Goal: Task Accomplishment & Management: Use online tool/utility

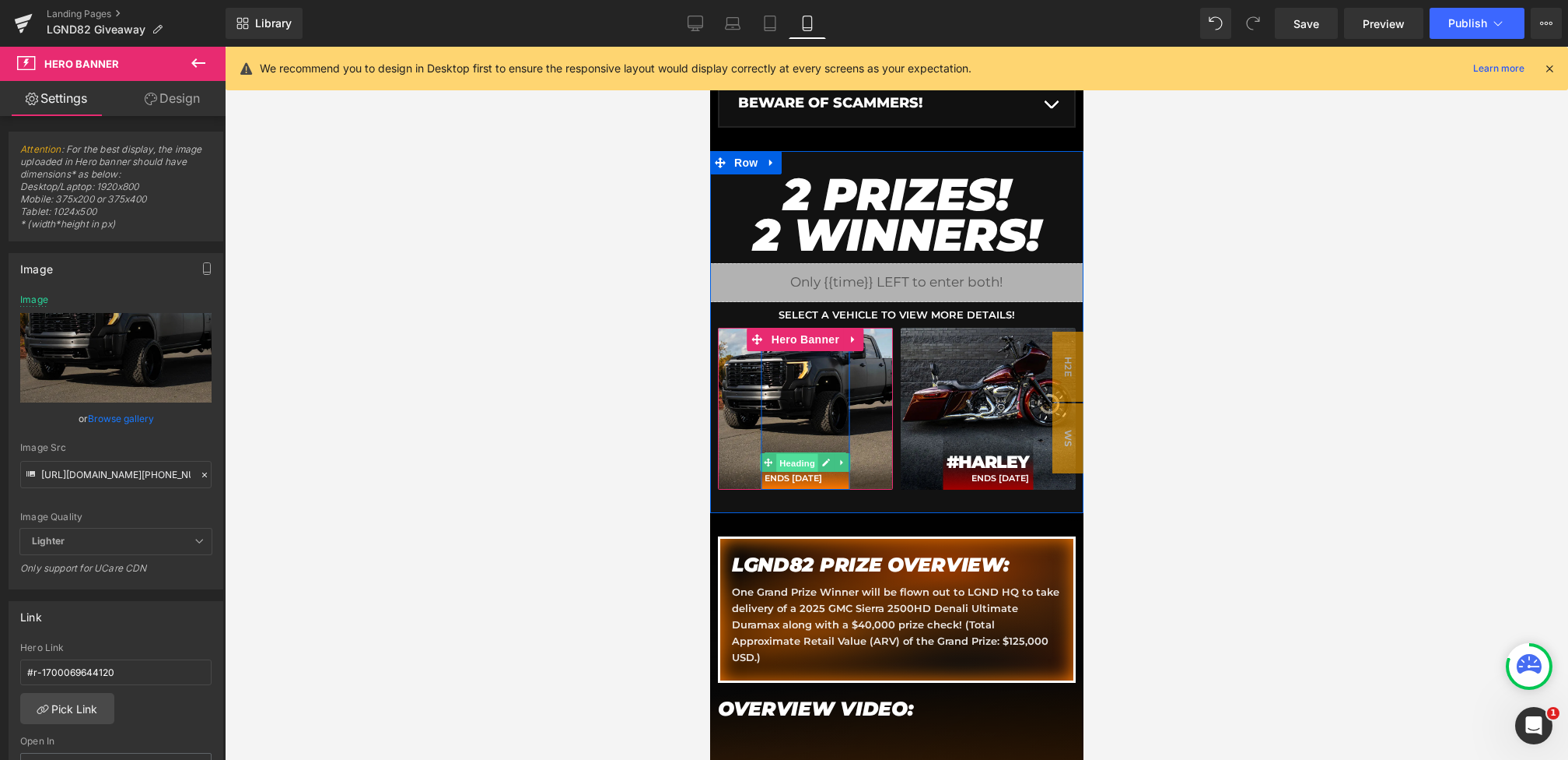
click at [798, 453] on span "Heading" at bounding box center [797, 462] width 42 height 19
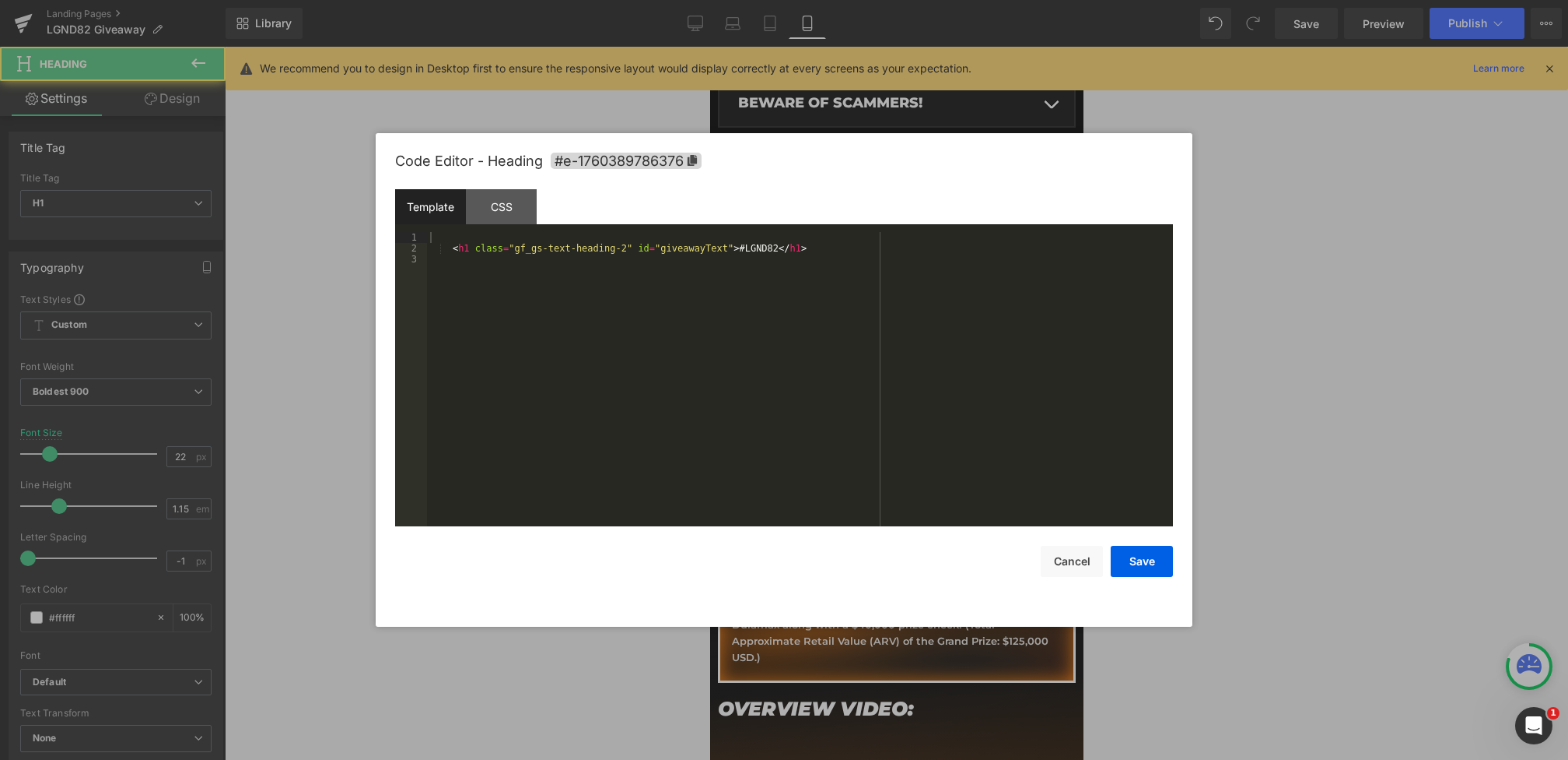
click at [766, 0] on div "Heading You are previewing how the will restyle your page. You can not edit Ele…" at bounding box center [784, 0] width 1568 height 0
click at [487, 191] on div "CSS" at bounding box center [502, 207] width 71 height 35
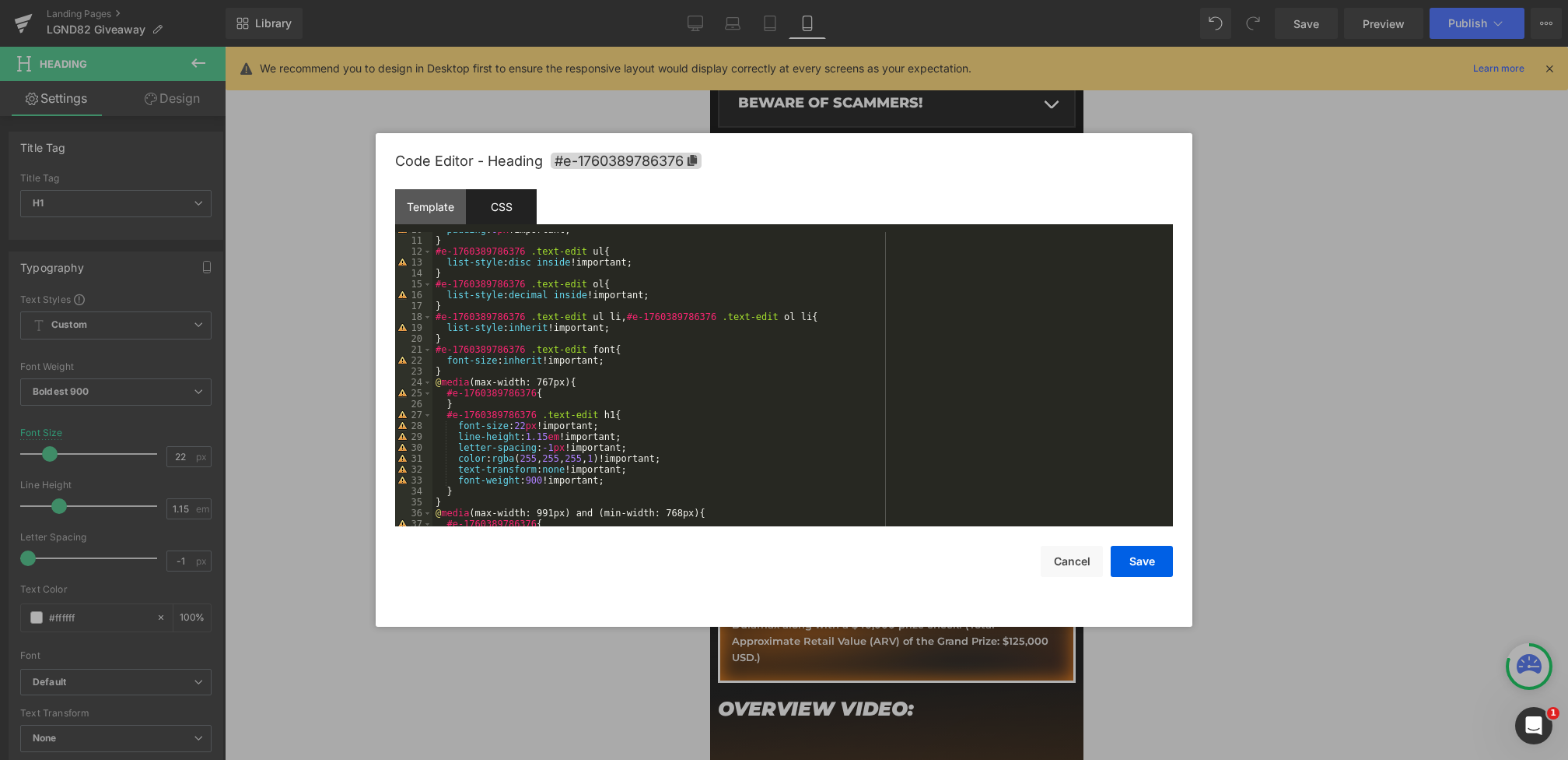
scroll to position [125, 0]
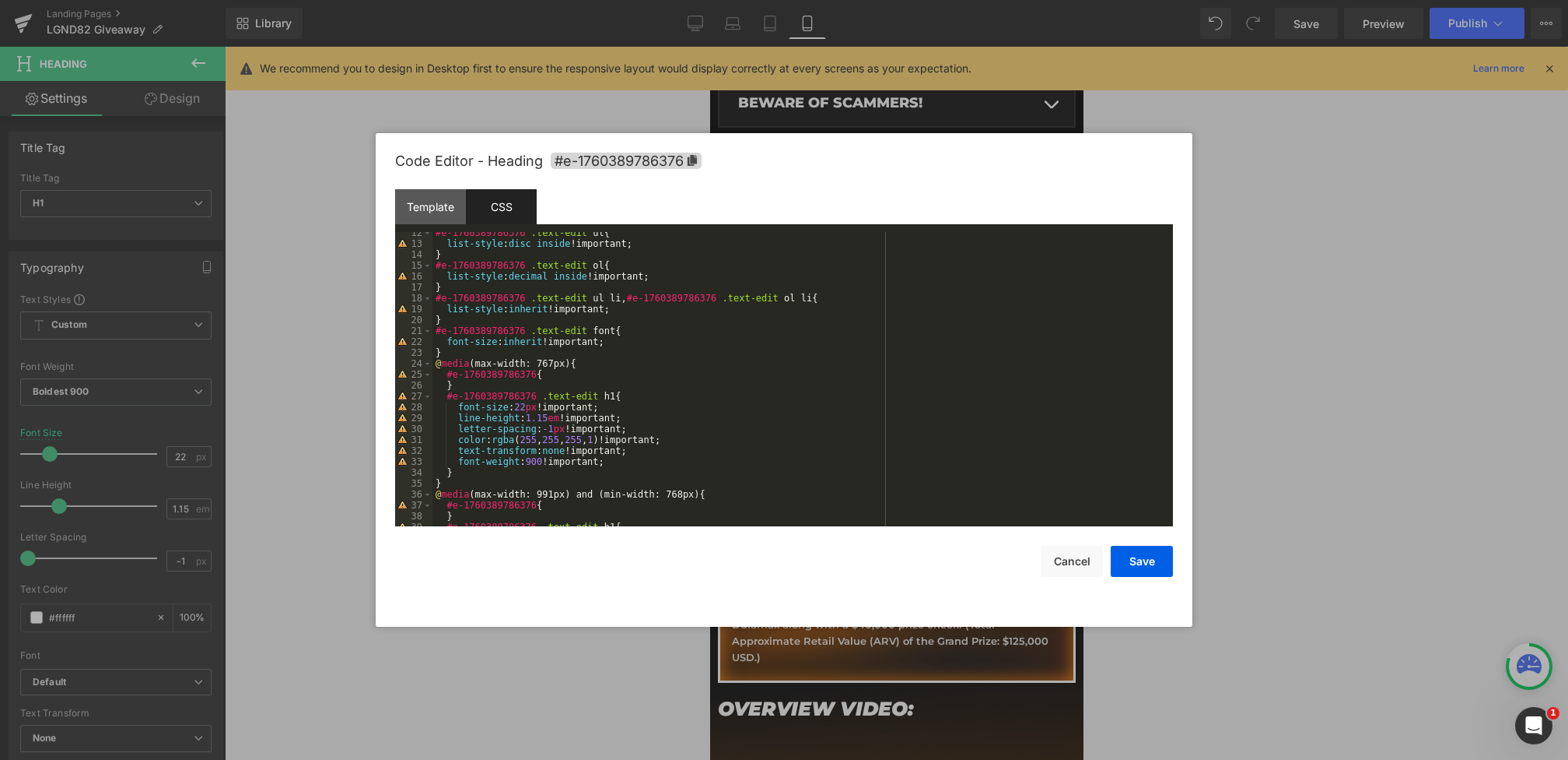
click at [535, 407] on div "#e-1760389786376 .text-edit ul { list-style : disc inside !important; } #e-1760…" at bounding box center [799, 385] width 734 height 316
click at [1125, 564] on button "Save" at bounding box center [1142, 560] width 62 height 31
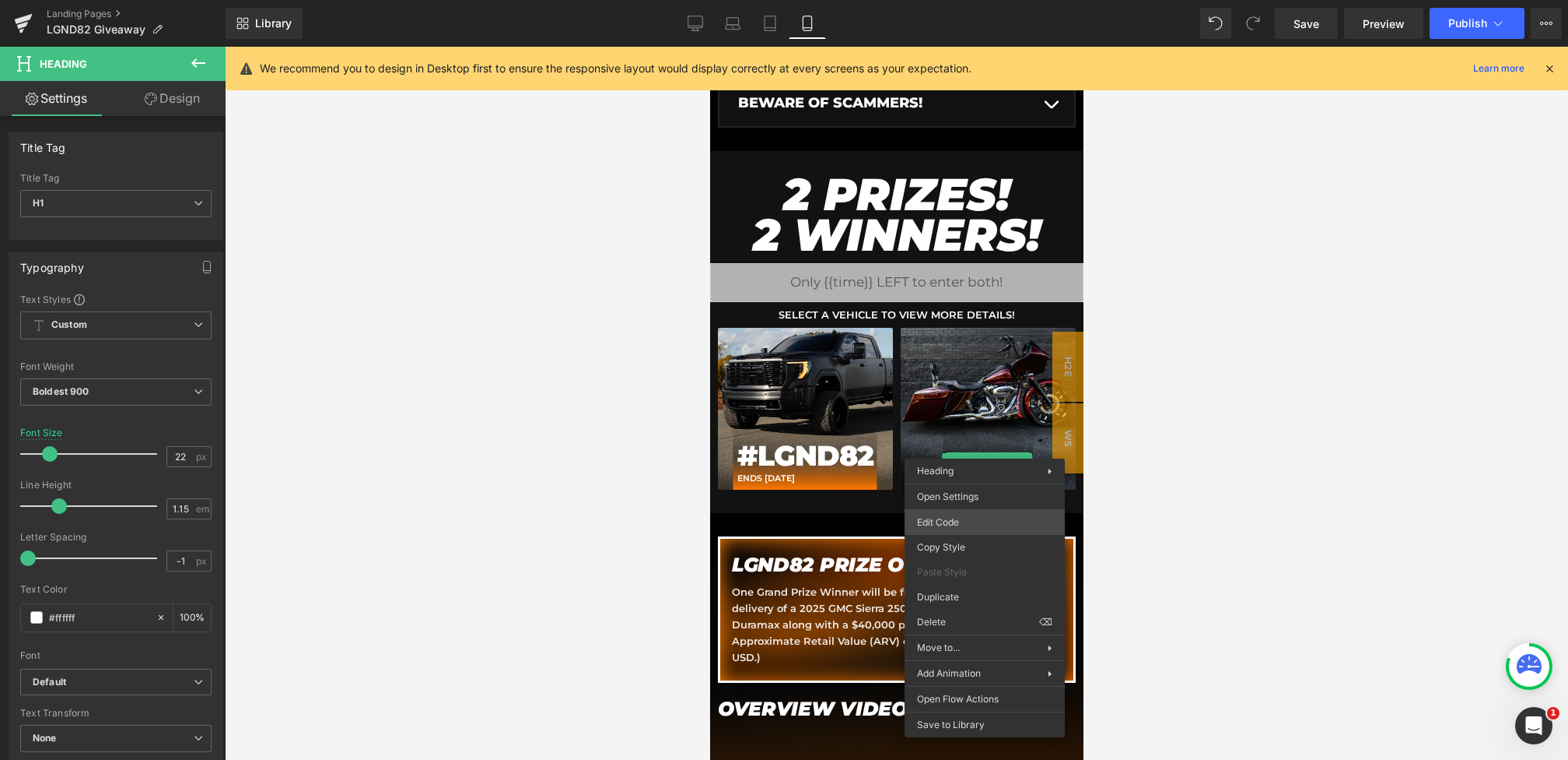
click at [955, 0] on div "Heading You are previewing how the will restyle your page. You can not edit Ele…" at bounding box center [784, 0] width 1568 height 0
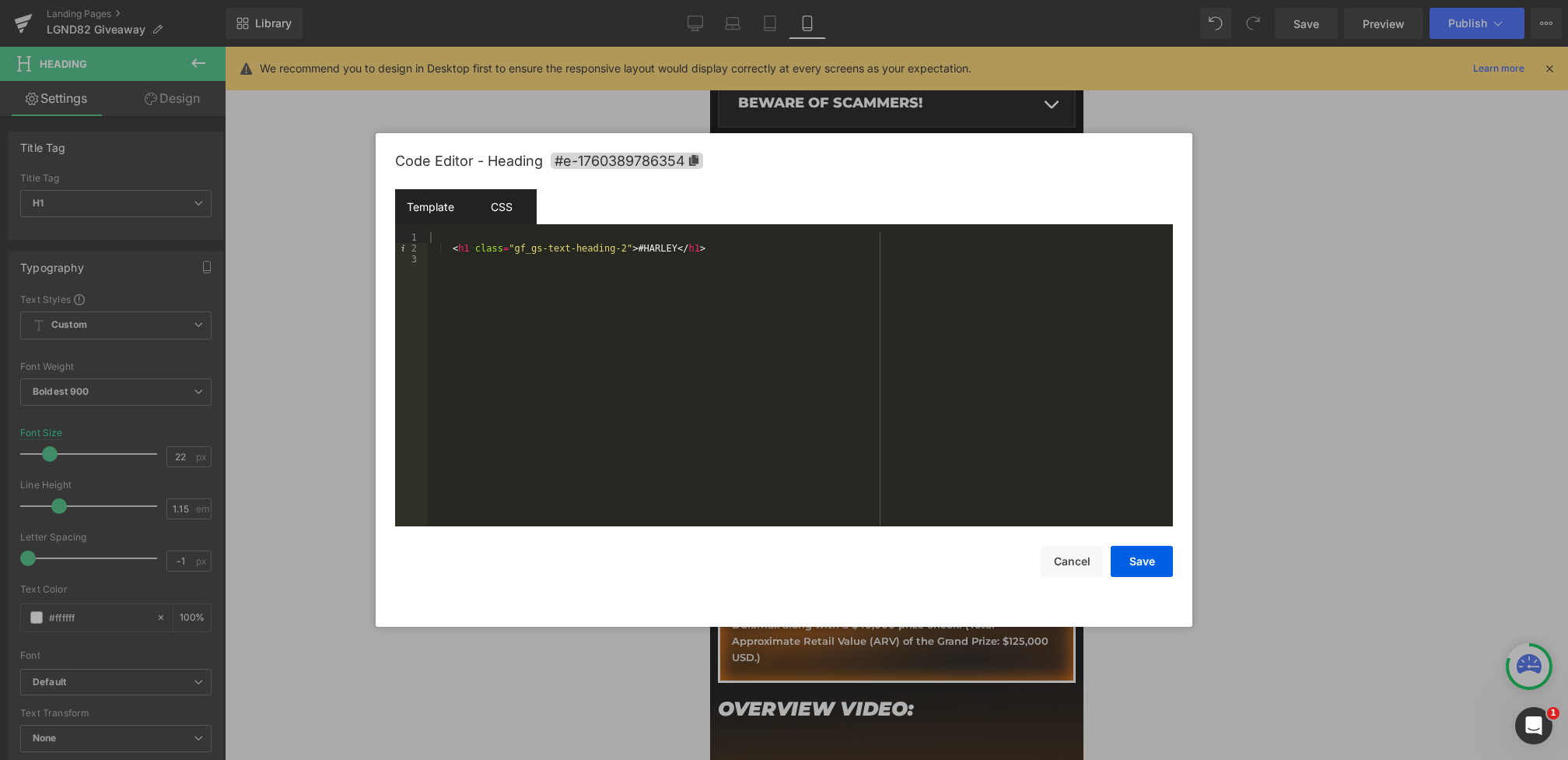
click at [511, 201] on div "CSS" at bounding box center [502, 207] width 71 height 35
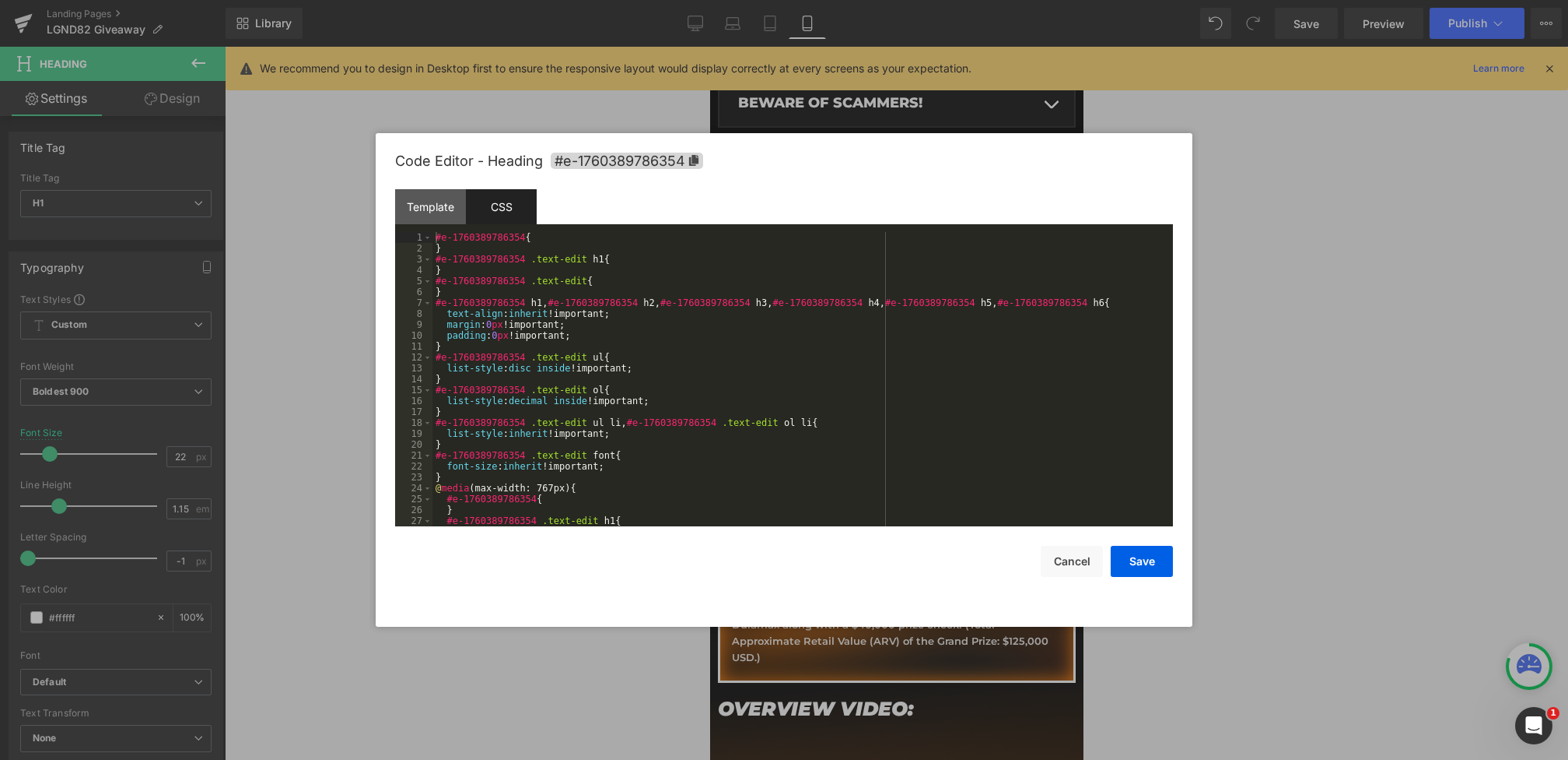
scroll to position [82, 0]
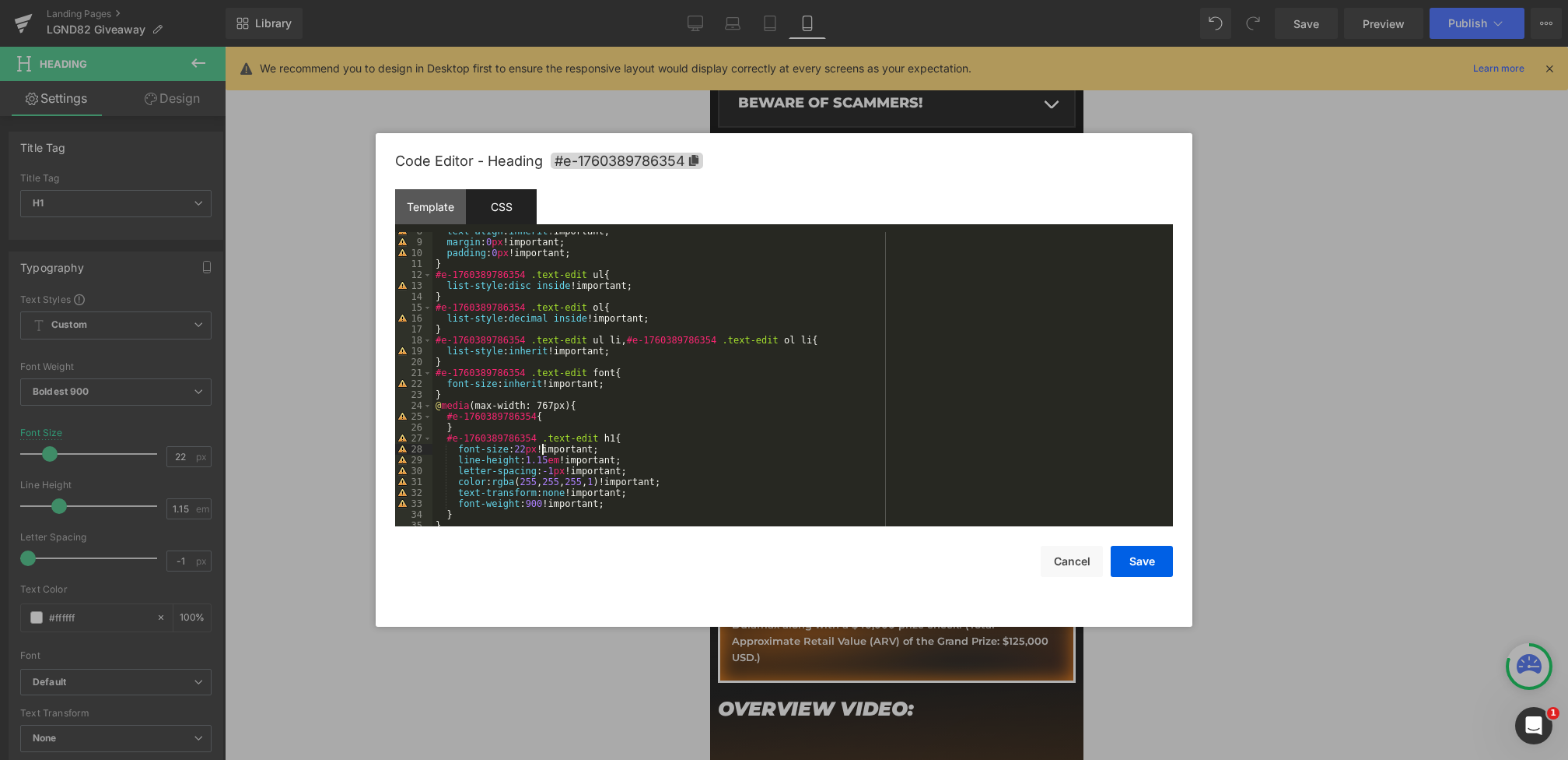
click at [540, 449] on div "text-align : inherit !important; margin : 0 px !important; padding : 0 px !impo…" at bounding box center [799, 384] width 734 height 316
click at [1125, 554] on button "Save" at bounding box center [1142, 560] width 62 height 31
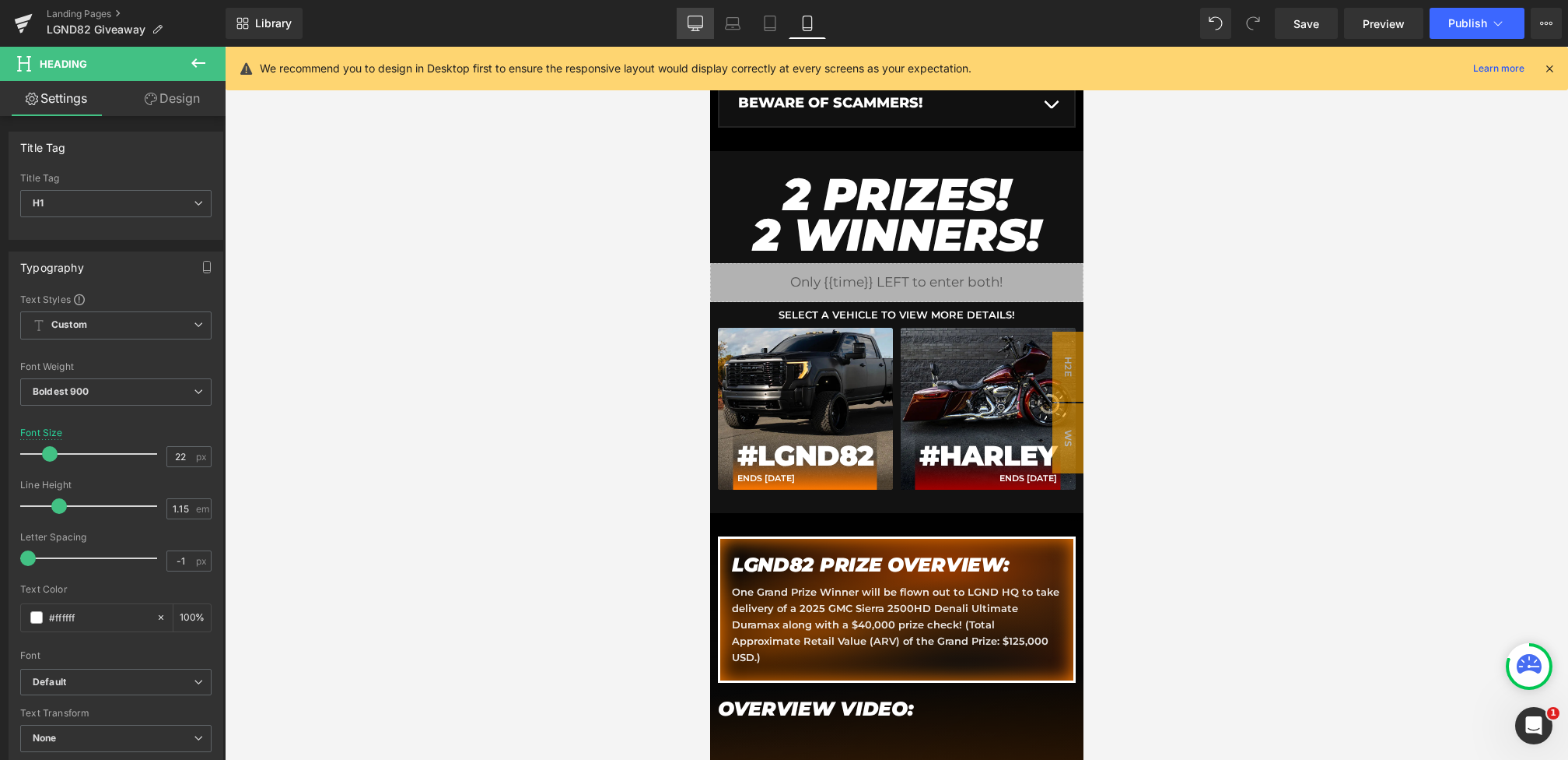
click at [699, 26] on icon at bounding box center [696, 24] width 16 height 16
type input "50"
type input "100"
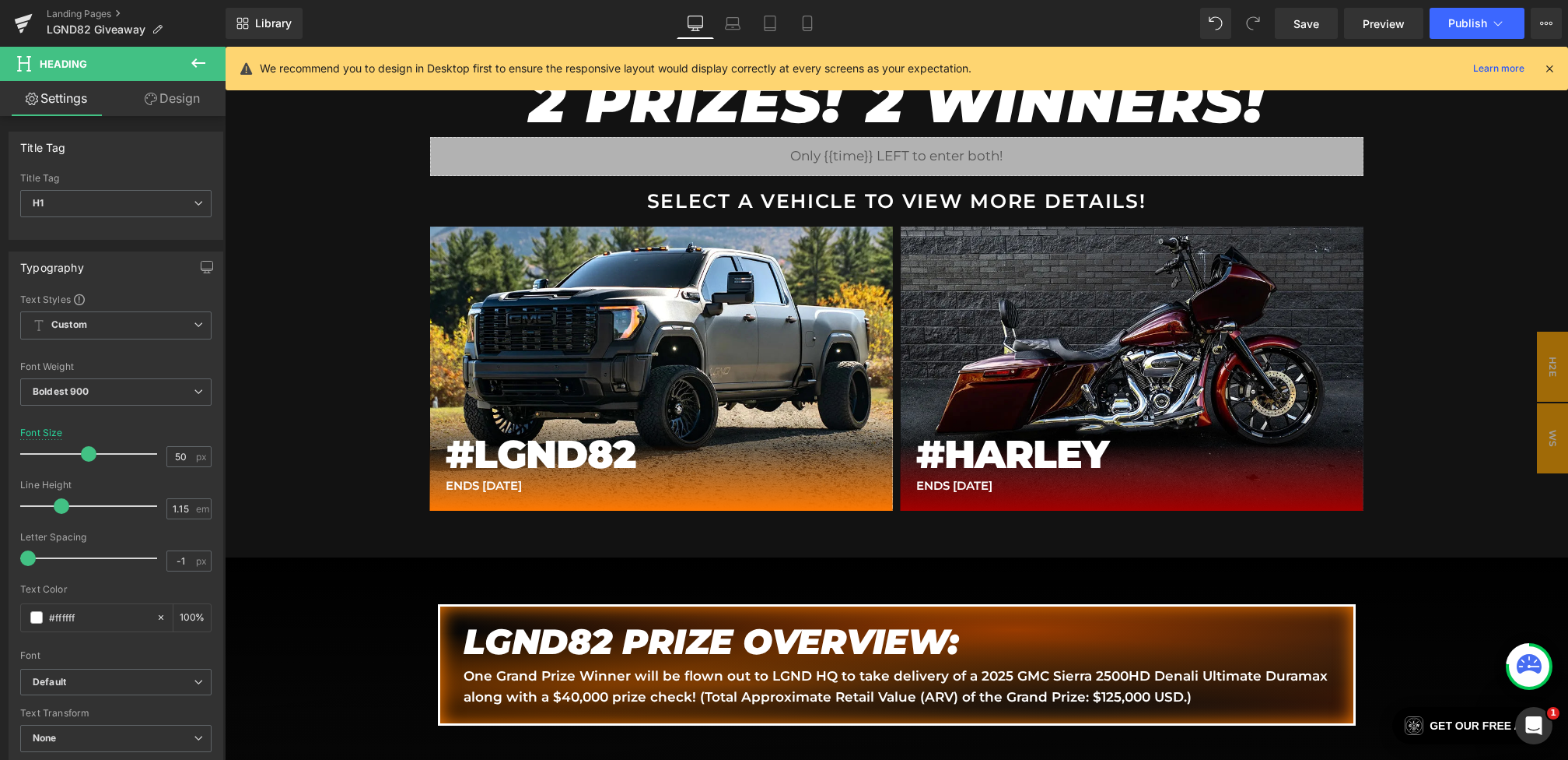
scroll to position [1021, 0]
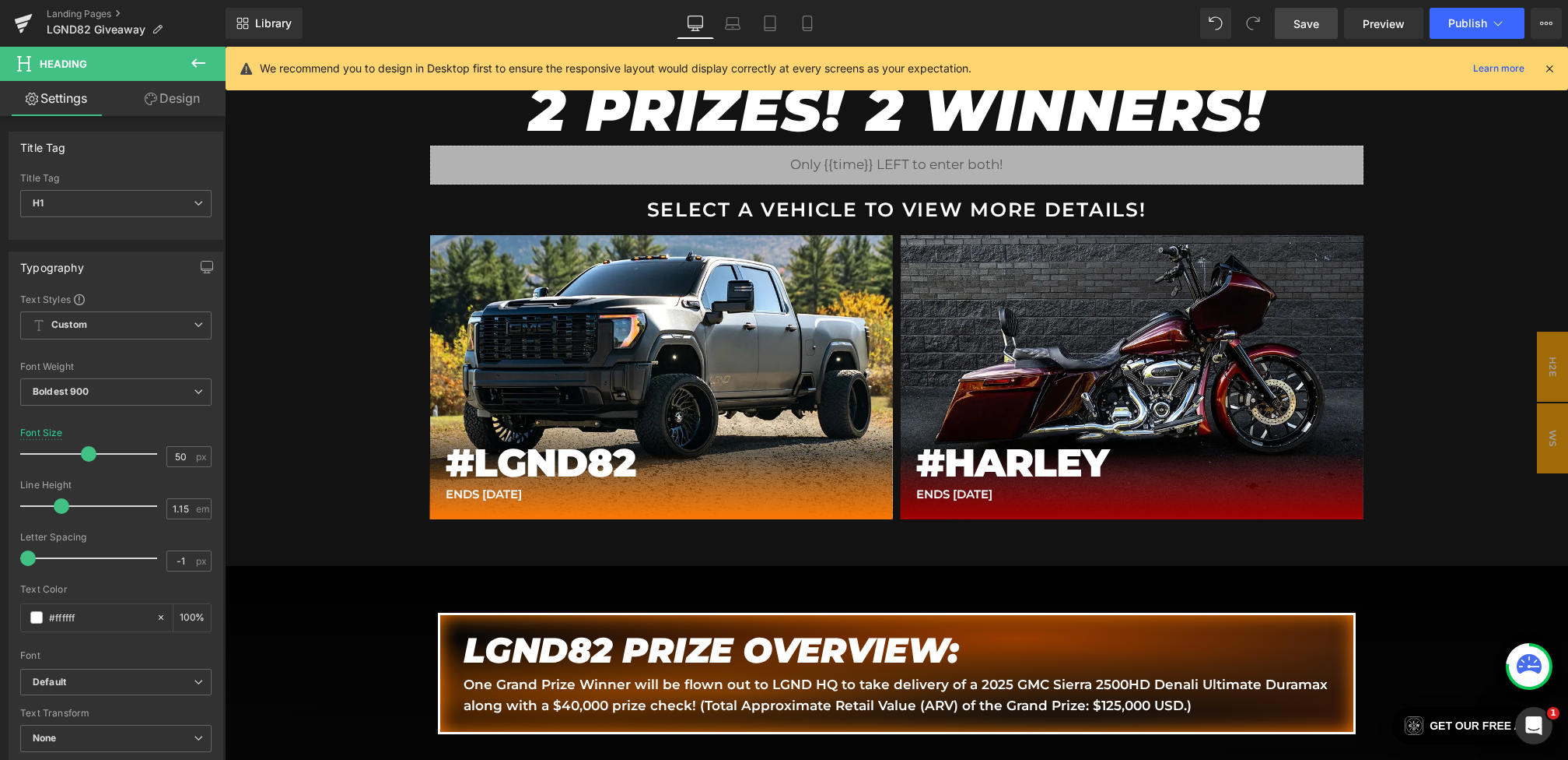
click at [1296, 10] on link "Save" at bounding box center [1306, 23] width 63 height 31
click at [1473, 34] on button "Publish" at bounding box center [1477, 23] width 95 height 31
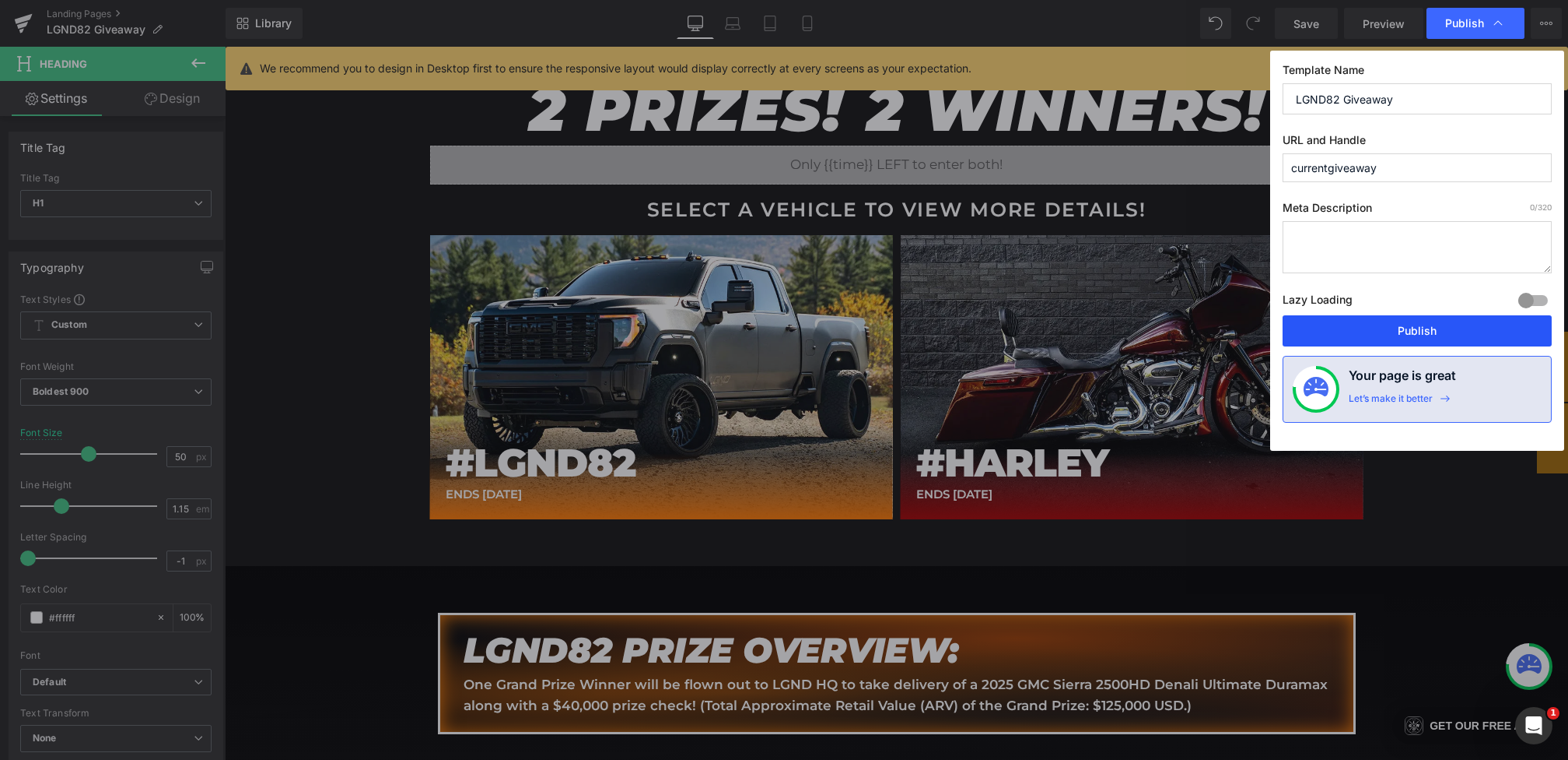
click at [1433, 323] on button "Publish" at bounding box center [1417, 331] width 269 height 31
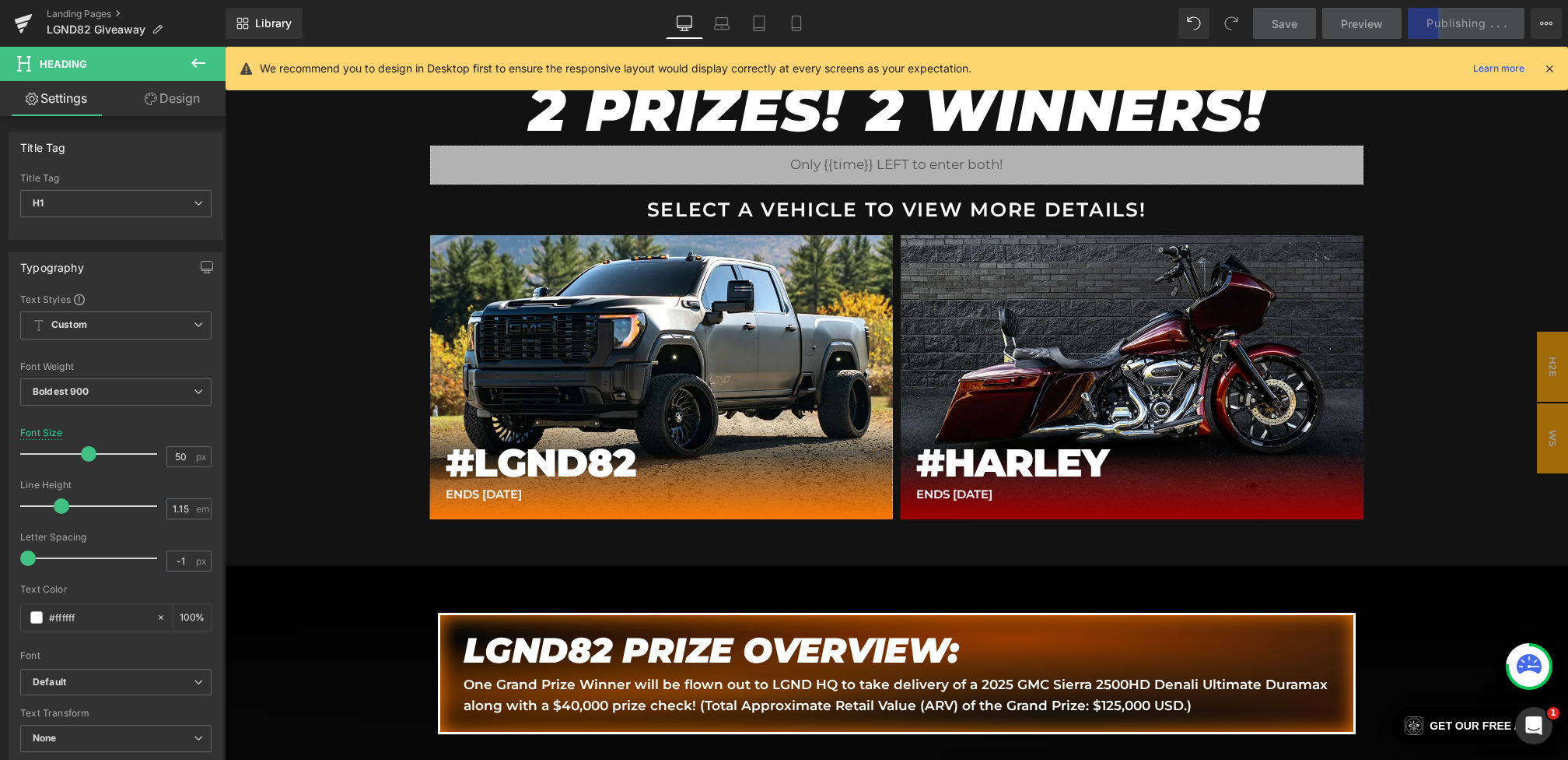
click at [1552, 68] on icon at bounding box center [1549, 69] width 14 height 14
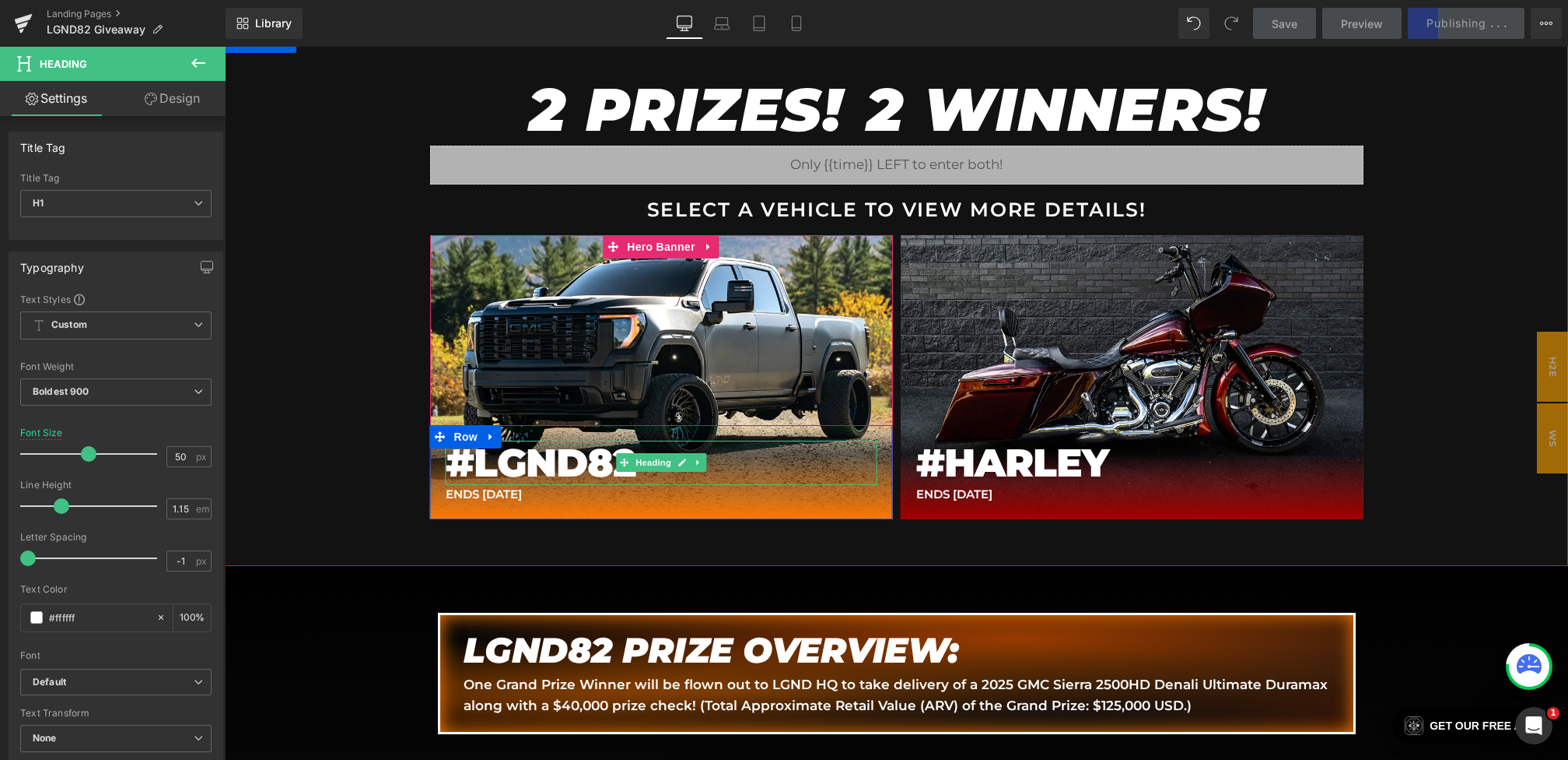
click at [558, 455] on h1 "#LGND82" at bounding box center [662, 462] width 432 height 45
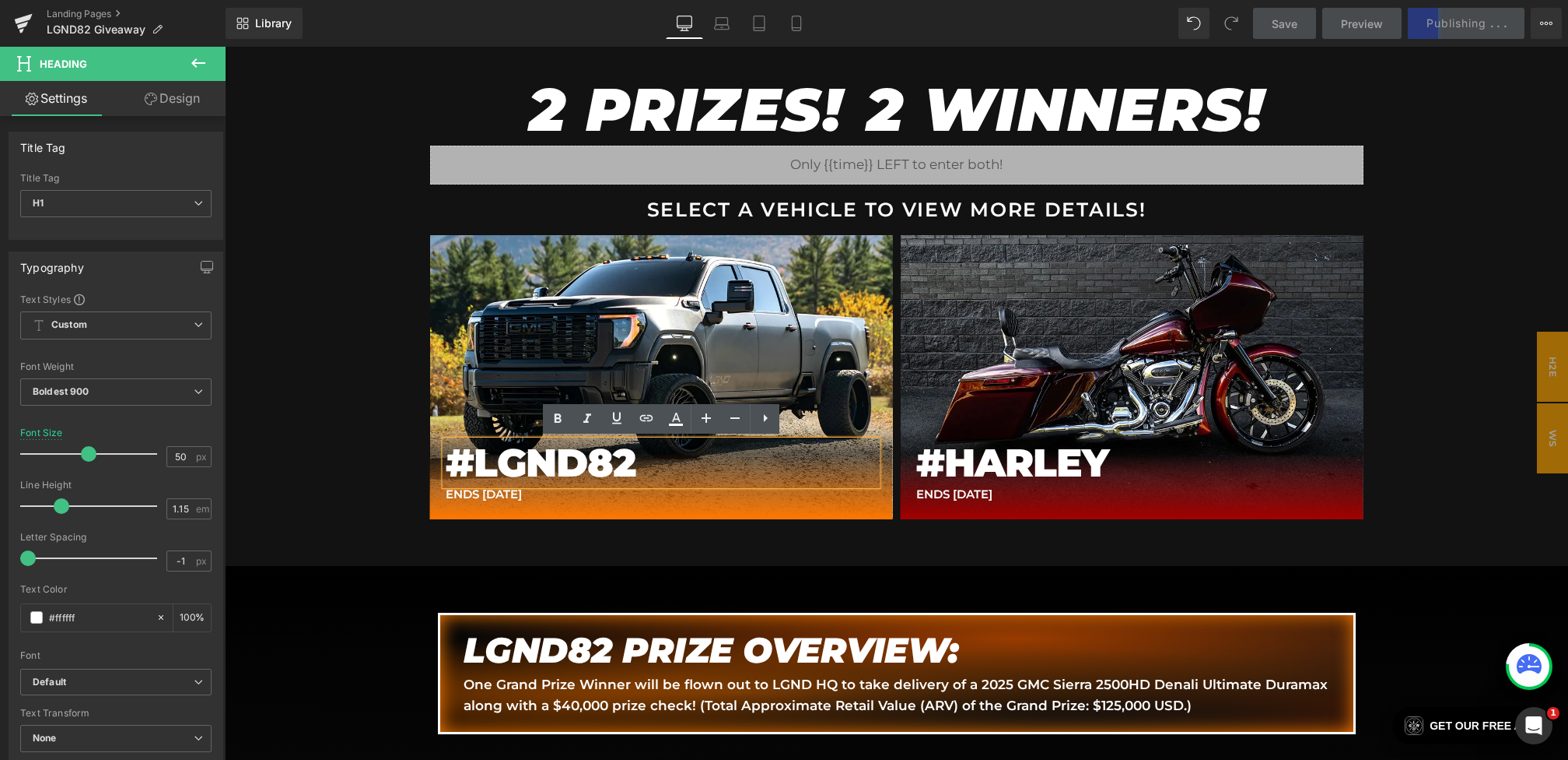
click at [415, 429] on div "2 PRIZES! 2 WINNERS! Heading Liquid SELECT A VEHICLE TO VIEW MORE DETAILS! Text…" at bounding box center [897, 297] width 1344 height 536
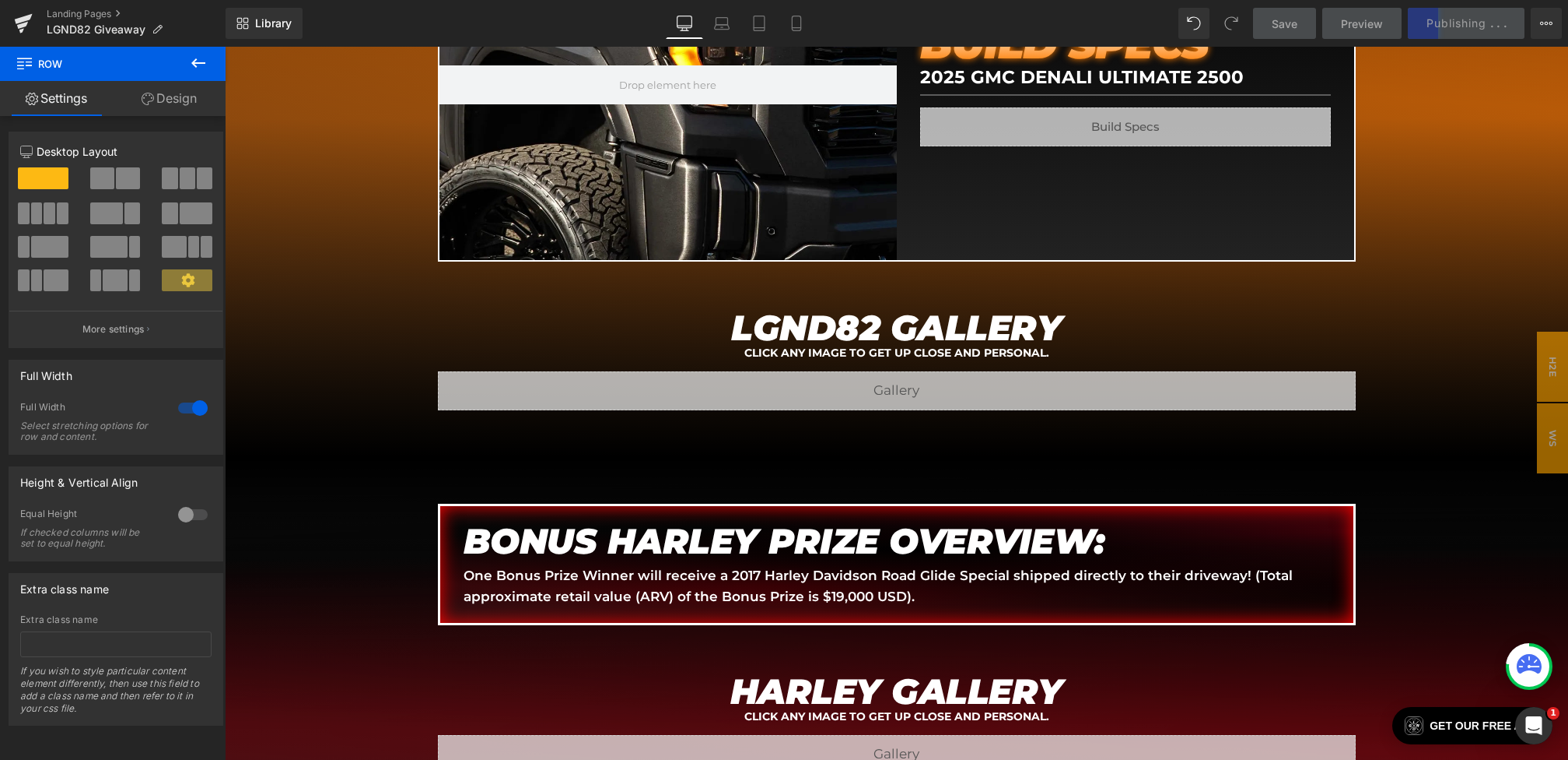
scroll to position [2545, 0]
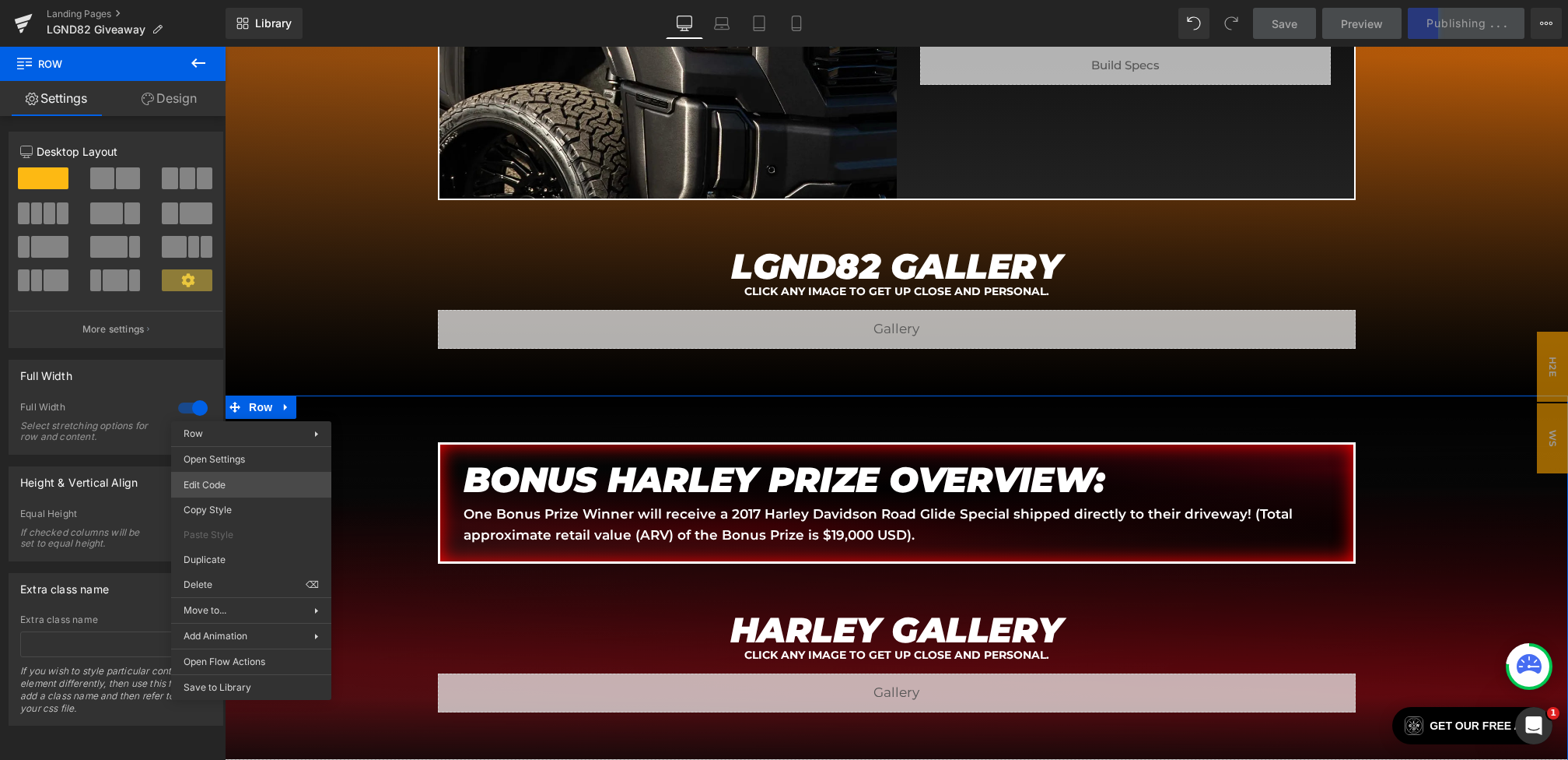
click at [226, 483] on body "Heading You are previewing how the will restyle your page. You can not edit Ele…" at bounding box center [784, 380] width 1568 height 760
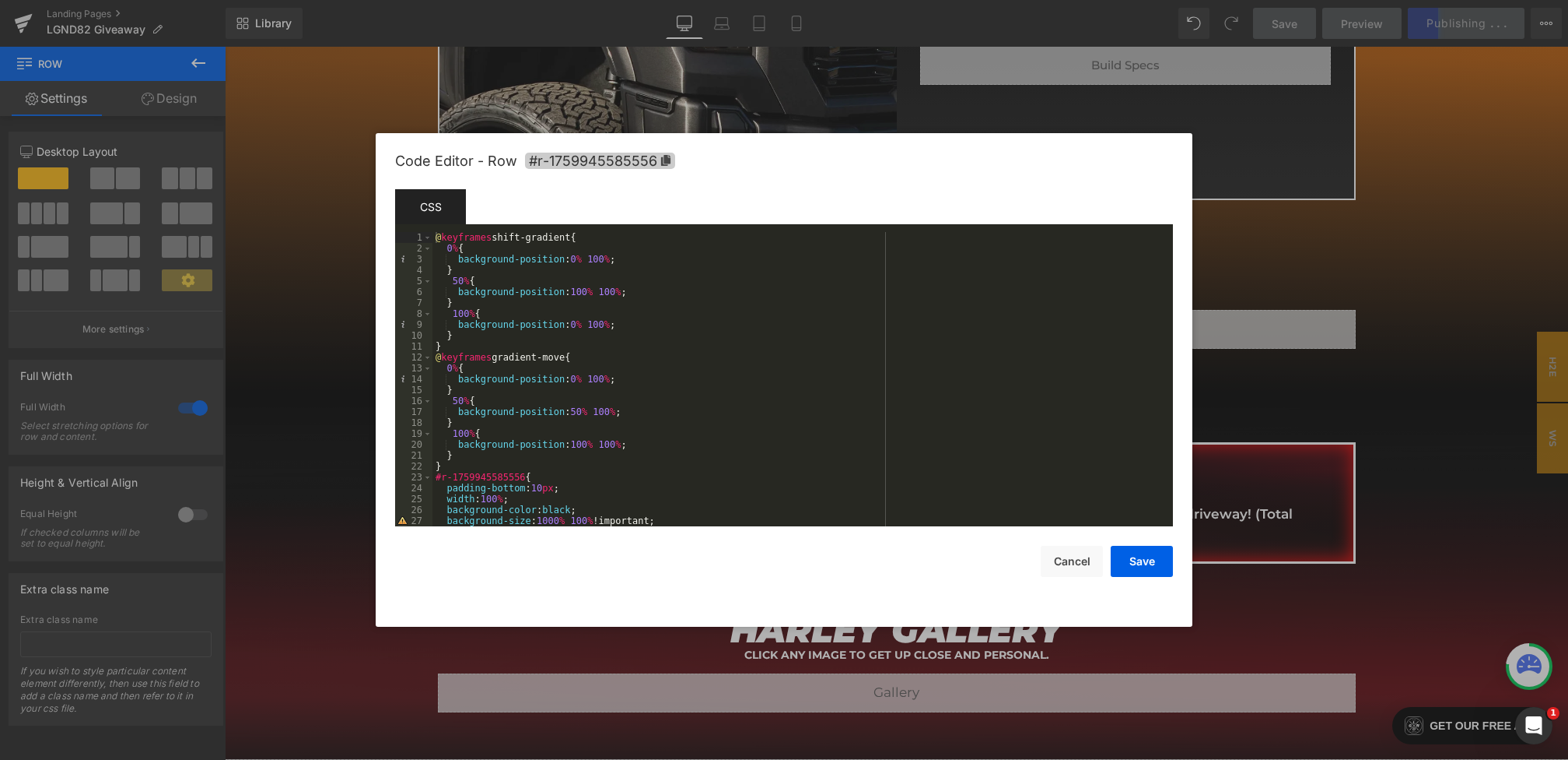
click at [612, 161] on span "#r-1759945585556" at bounding box center [600, 161] width 150 height 16
click at [343, 235] on div at bounding box center [784, 380] width 1568 height 760
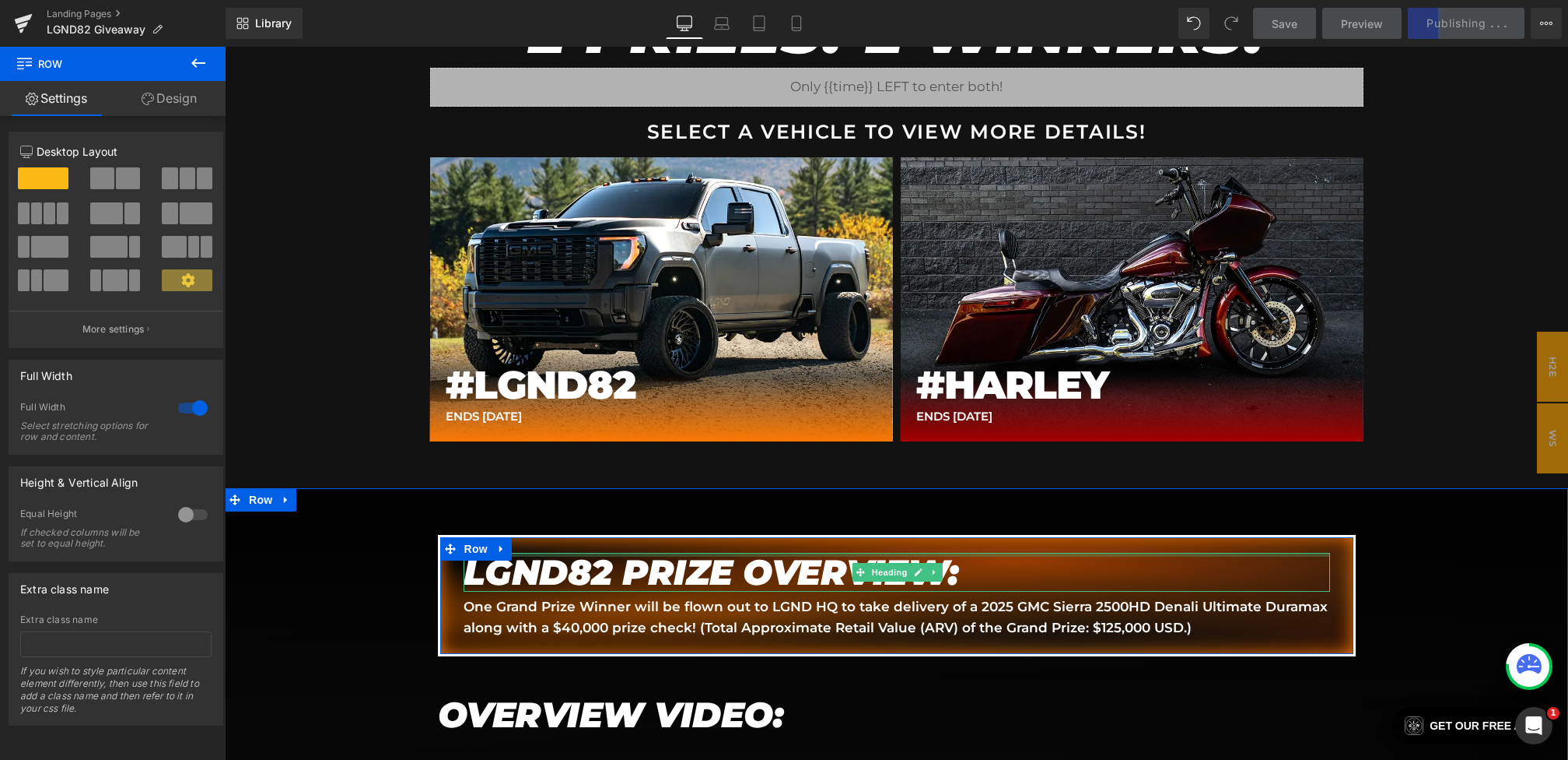
scroll to position [1052, 0]
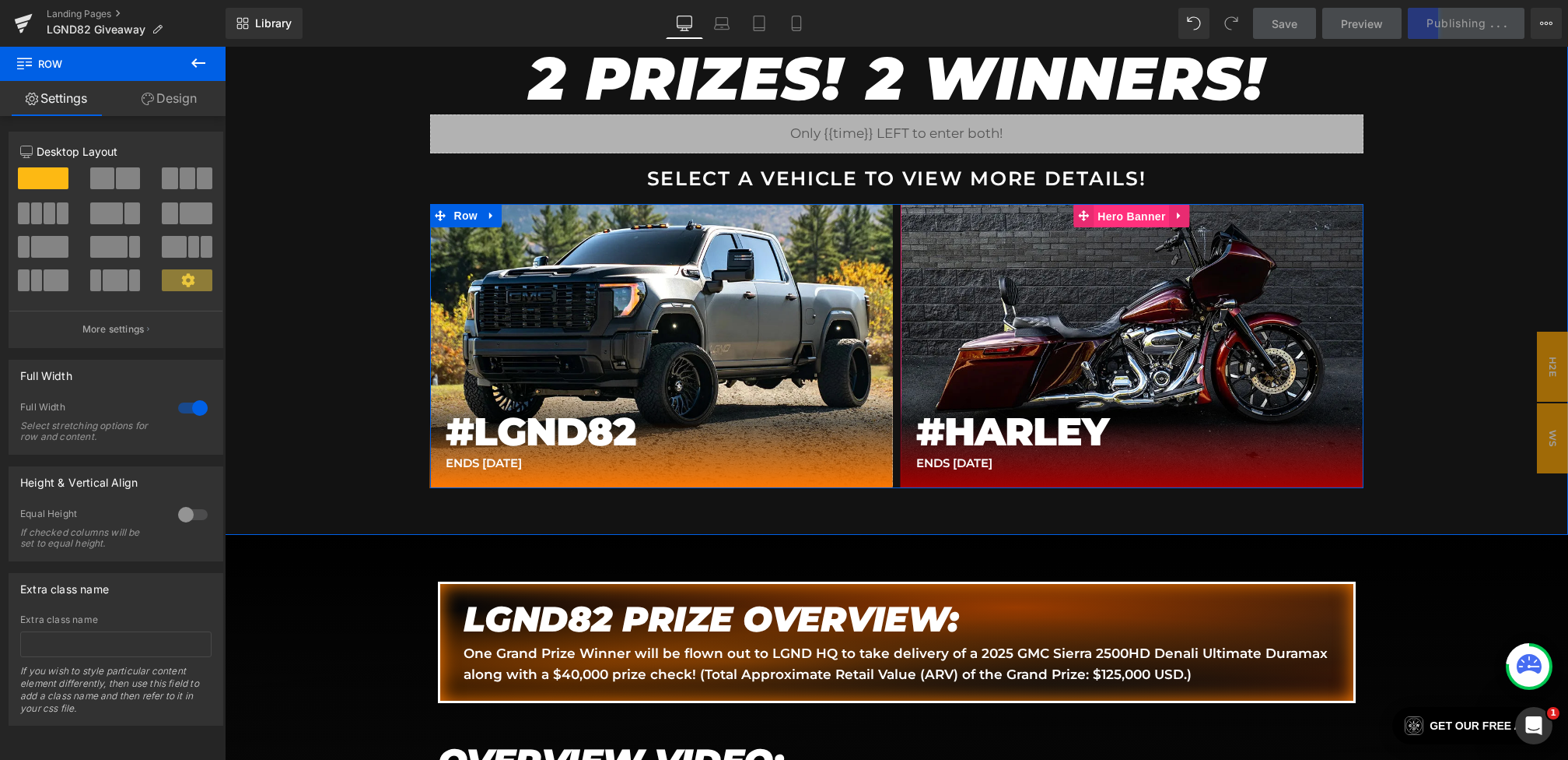
click at [1117, 223] on span "Hero Banner" at bounding box center [1131, 217] width 75 height 23
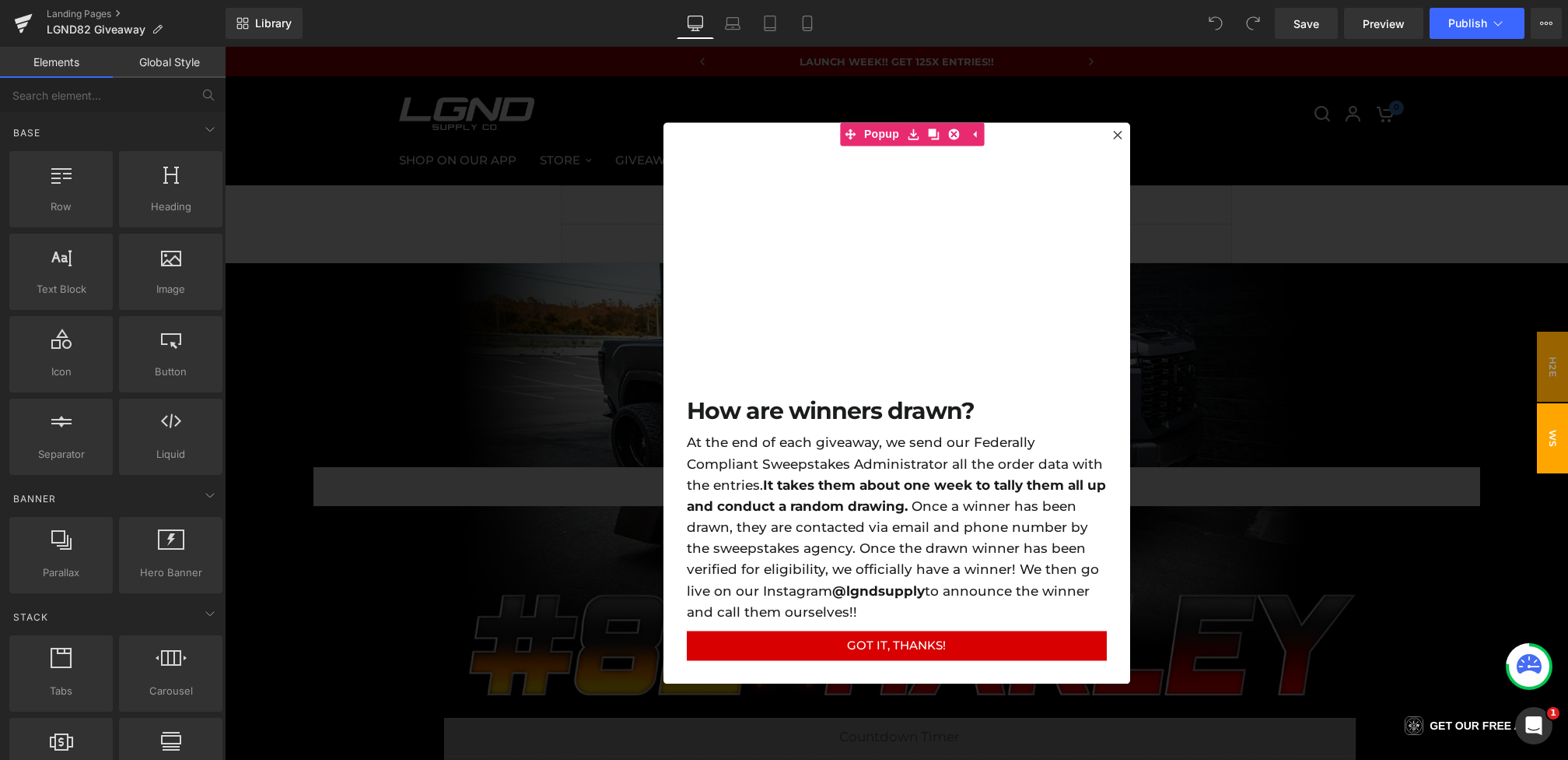
click at [534, 392] on div at bounding box center [897, 403] width 1344 height 713
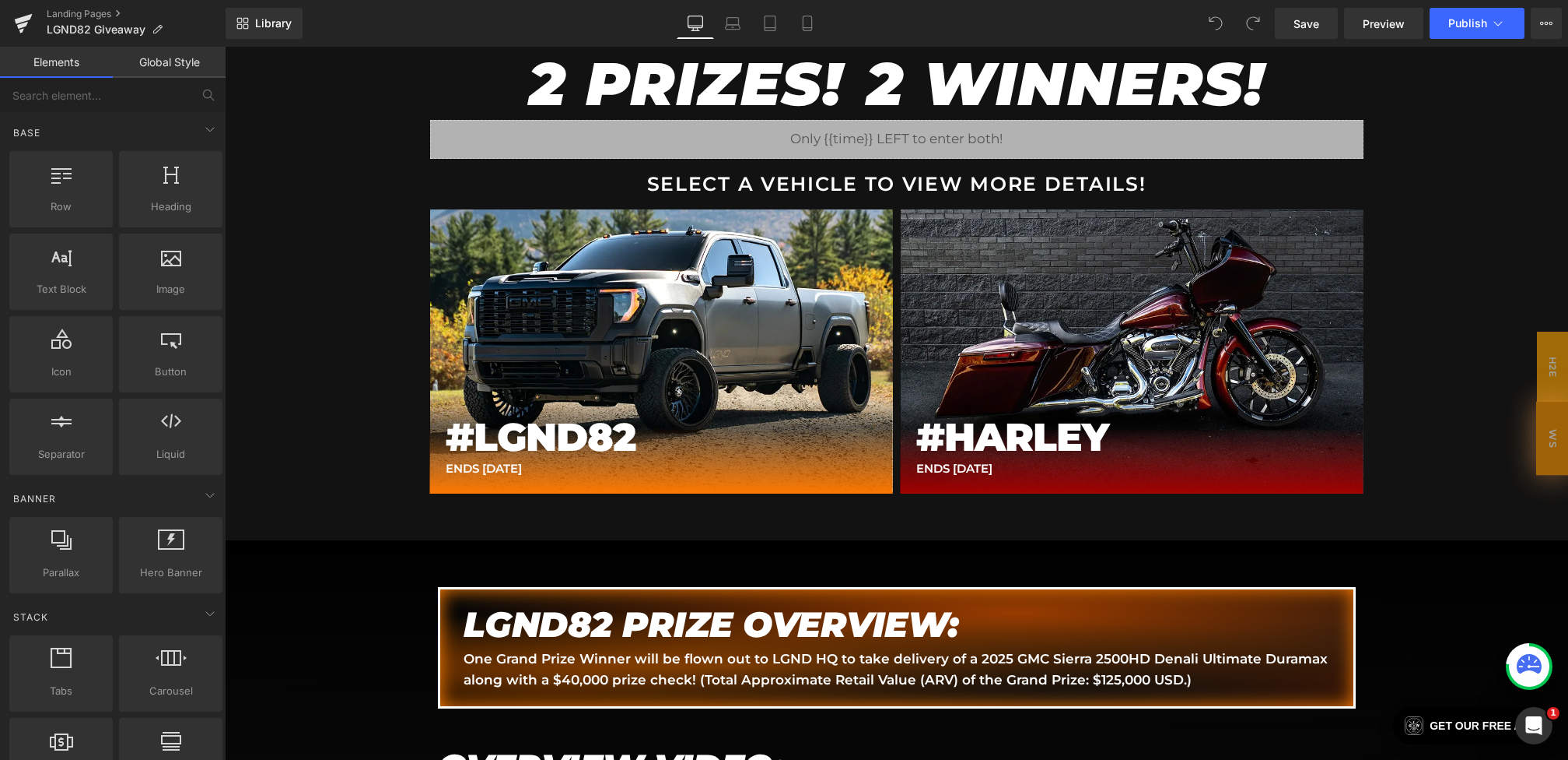
scroll to position [1062, 0]
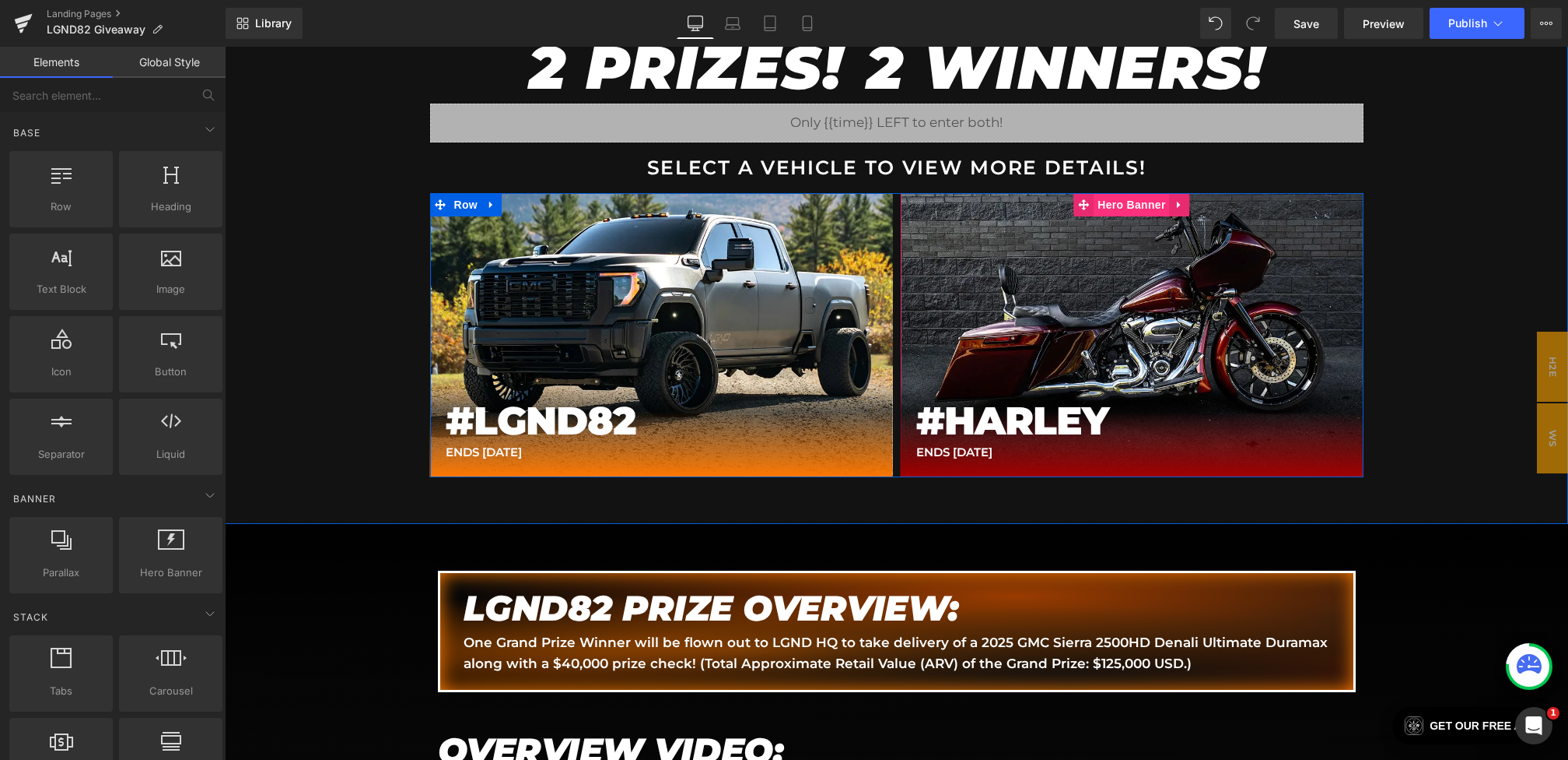
click at [1106, 200] on span "Hero Banner" at bounding box center [1131, 204] width 75 height 23
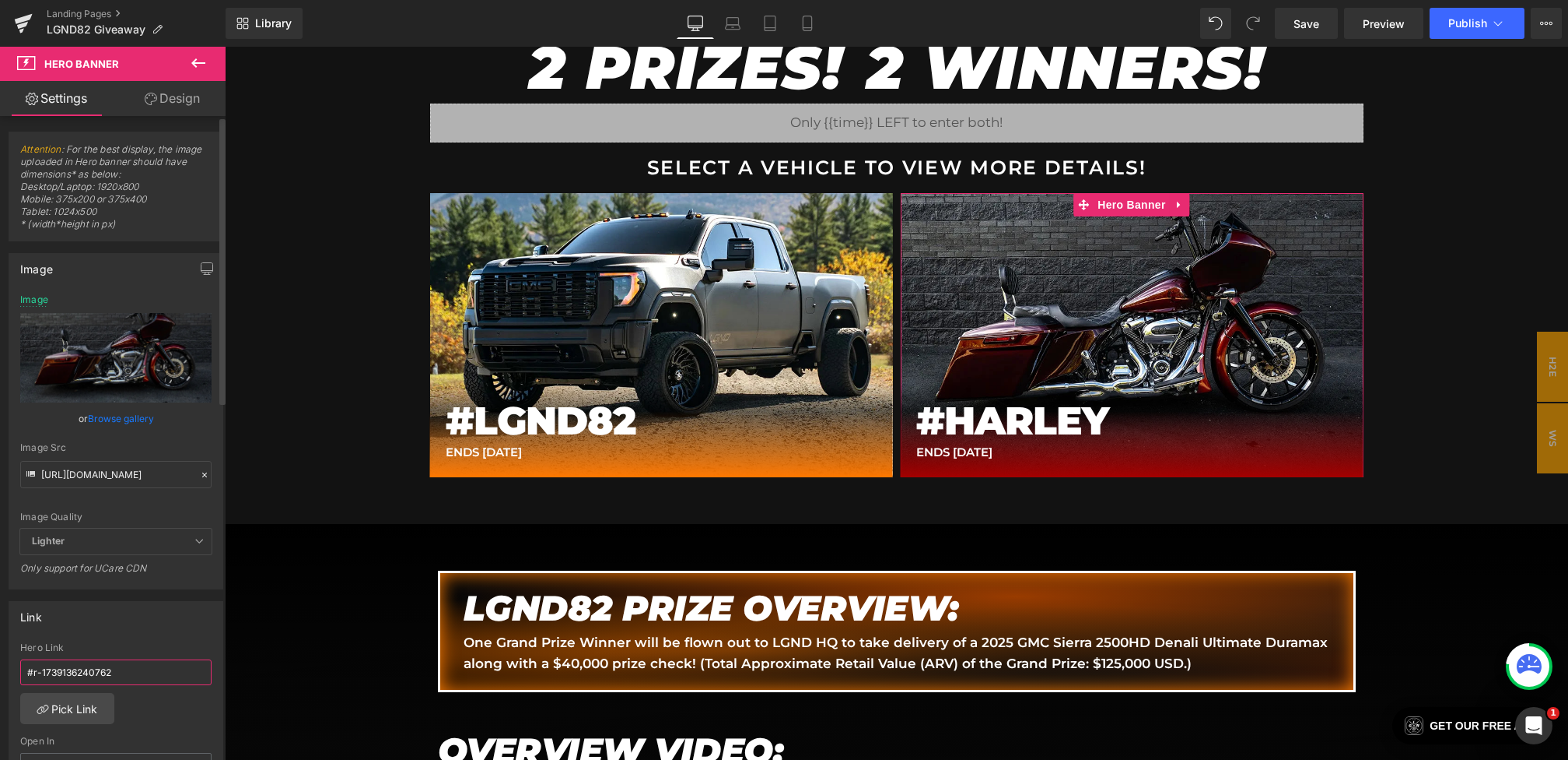
drag, startPoint x: 142, startPoint y: 676, endPoint x: 0, endPoint y: 648, distance: 144.7
click at [0, 648] on div "Link #r-1739136240762 Hero Link #r-1739136240762 Pick Link Current Tab New Tab …" at bounding box center [116, 695] width 232 height 213
paste input "59945585556"
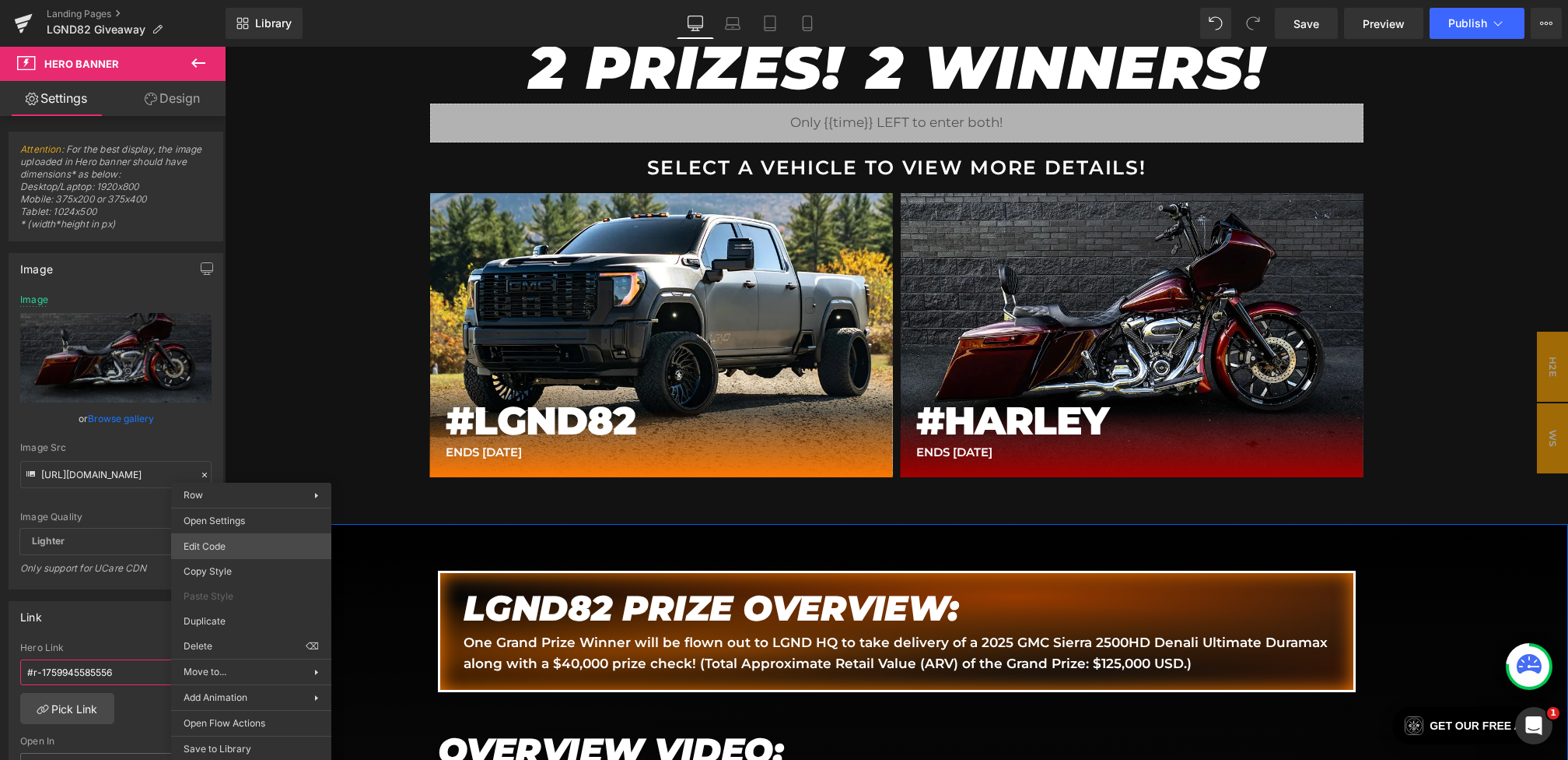
click at [218, 550] on body "Hero Banner You are previewing how the will restyle your page. You can not edit…" at bounding box center [784, 380] width 1568 height 760
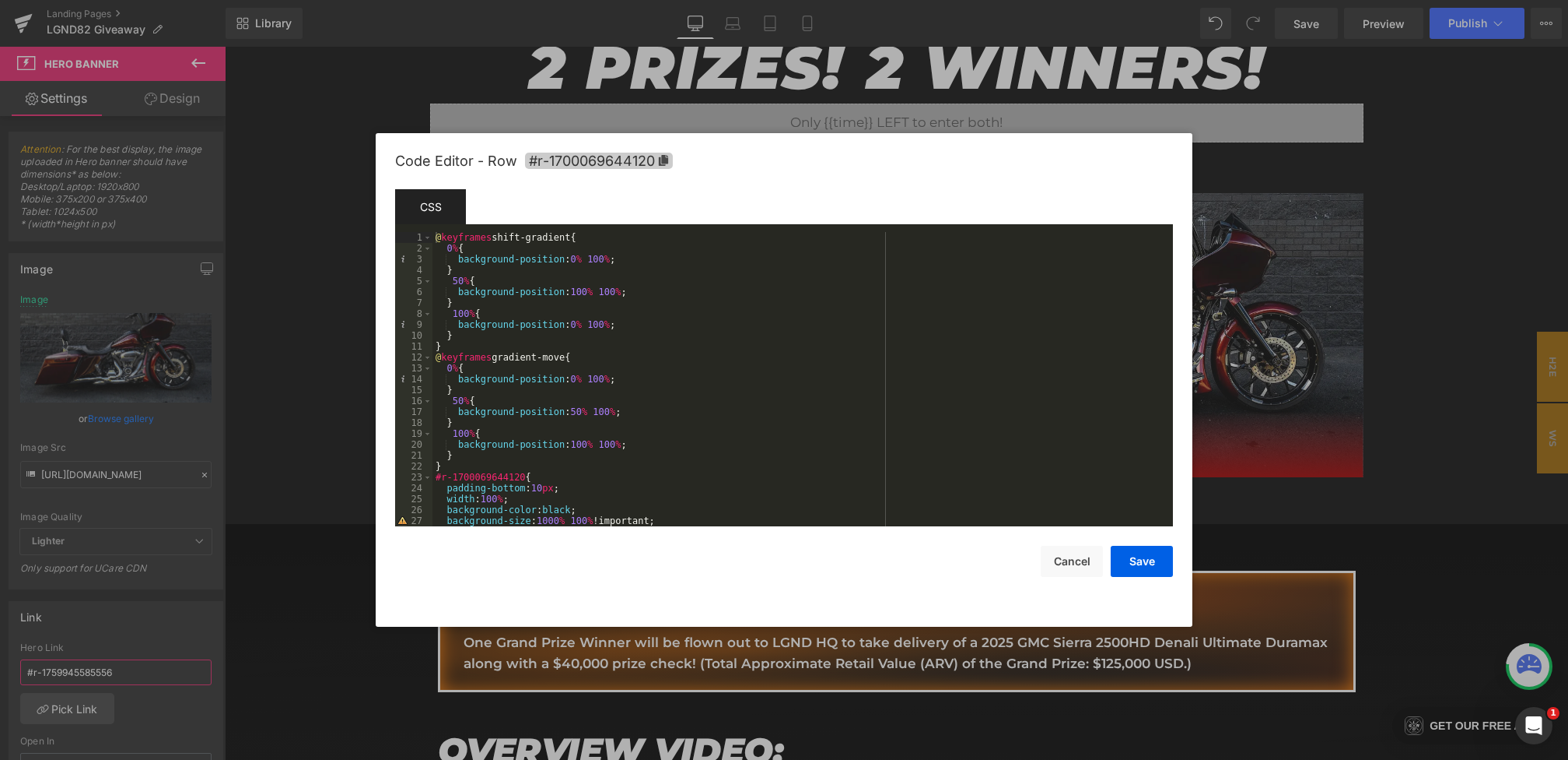
click at [652, 156] on span "#r-1700069644120" at bounding box center [598, 161] width 148 height 16
type input "#r-1759945585556"
click at [398, 218] on div "CSS" at bounding box center [430, 208] width 71 height 35
click at [362, 225] on div at bounding box center [784, 380] width 1568 height 760
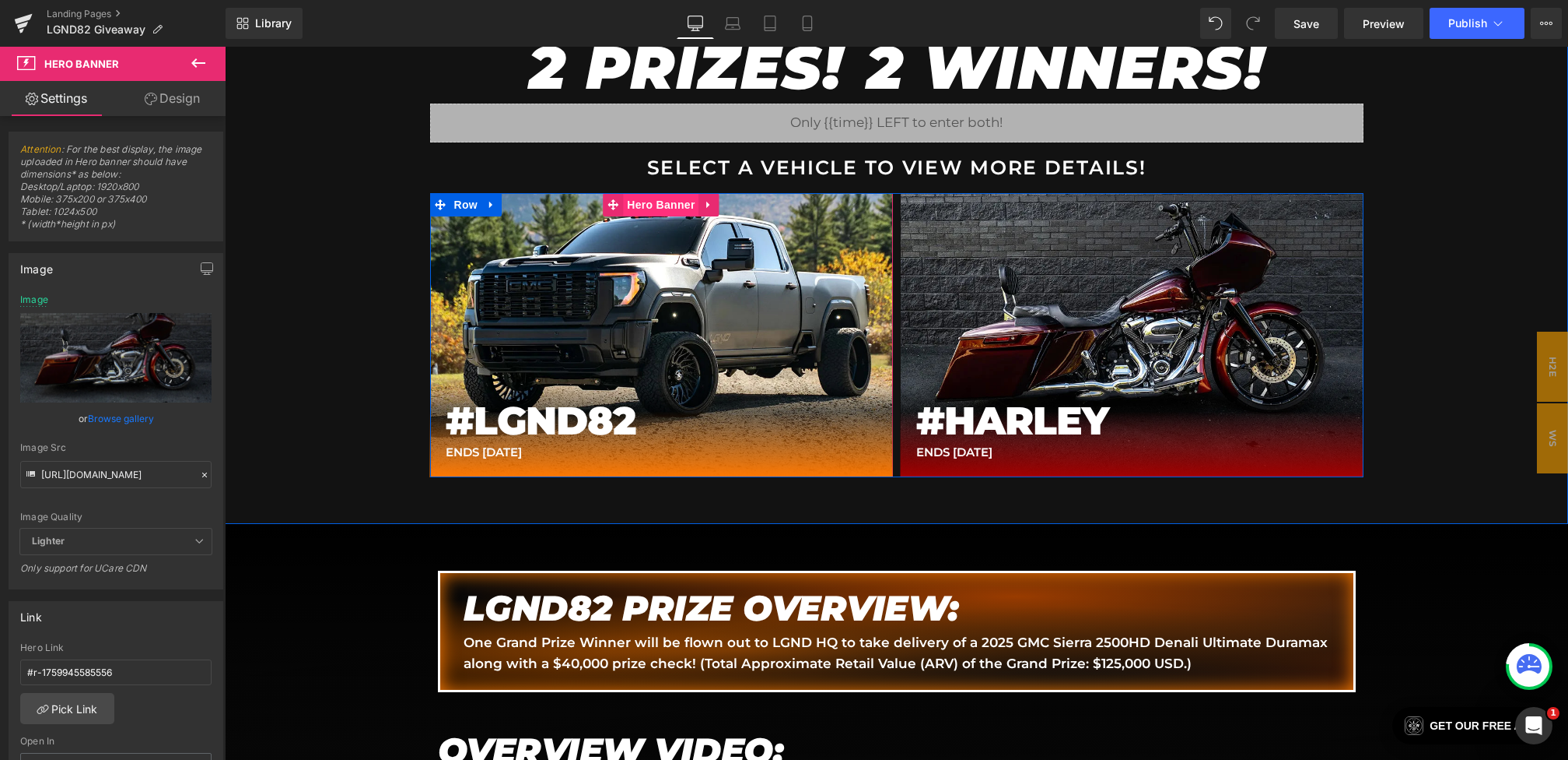
click at [655, 203] on span "Hero Banner" at bounding box center [660, 204] width 75 height 23
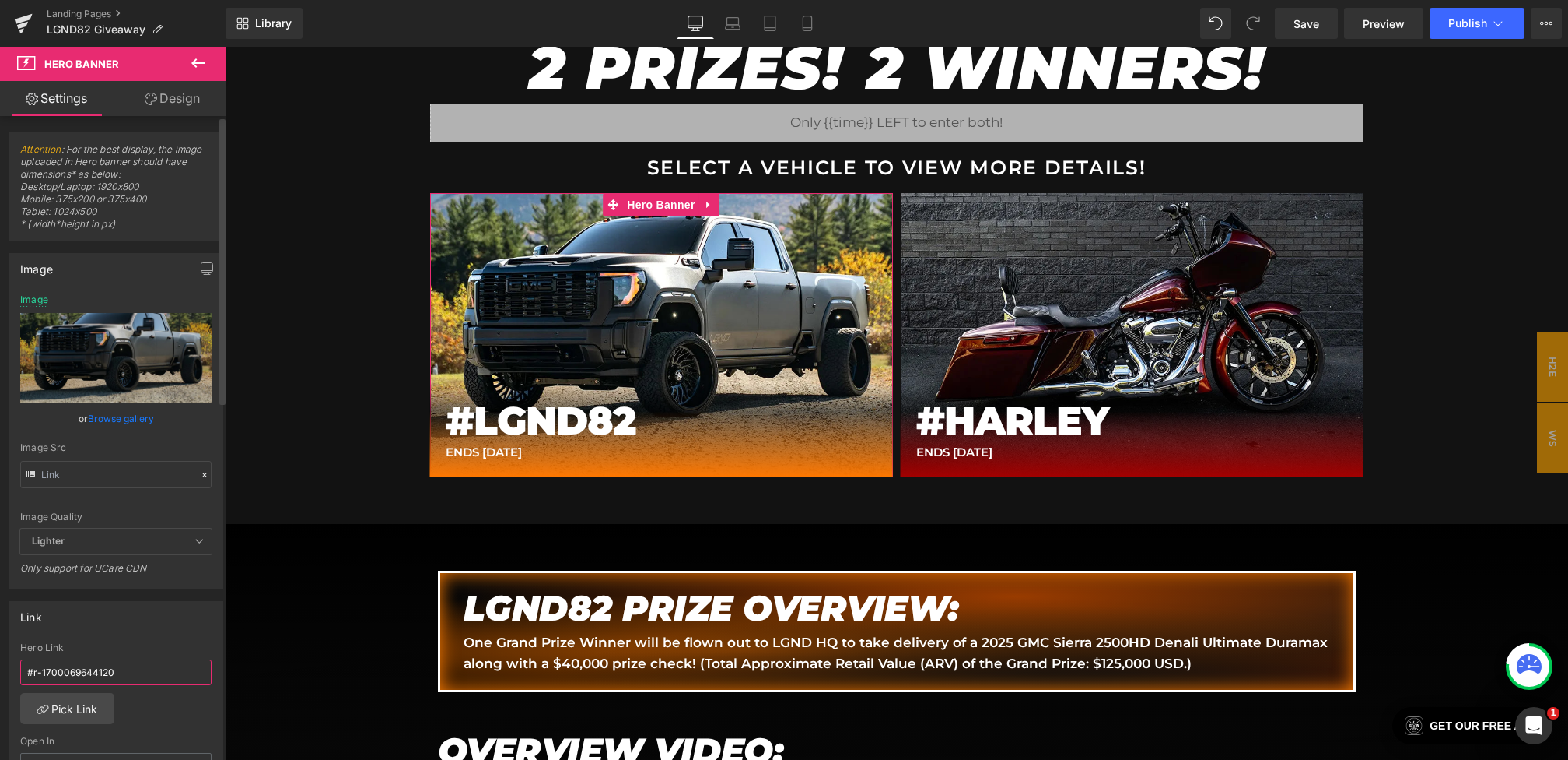
drag, startPoint x: 142, startPoint y: 680, endPoint x: 0, endPoint y: 642, distance: 147.0
click at [0, 642] on div "Link #r-1700069644120 Hero Link #r-1700069644120 Pick Link Current Tab New Tab …" at bounding box center [116, 695] width 232 height 213
click at [1300, 27] on span "Save" at bounding box center [1307, 24] width 26 height 16
click at [1465, 21] on span "Publish" at bounding box center [1468, 23] width 39 height 12
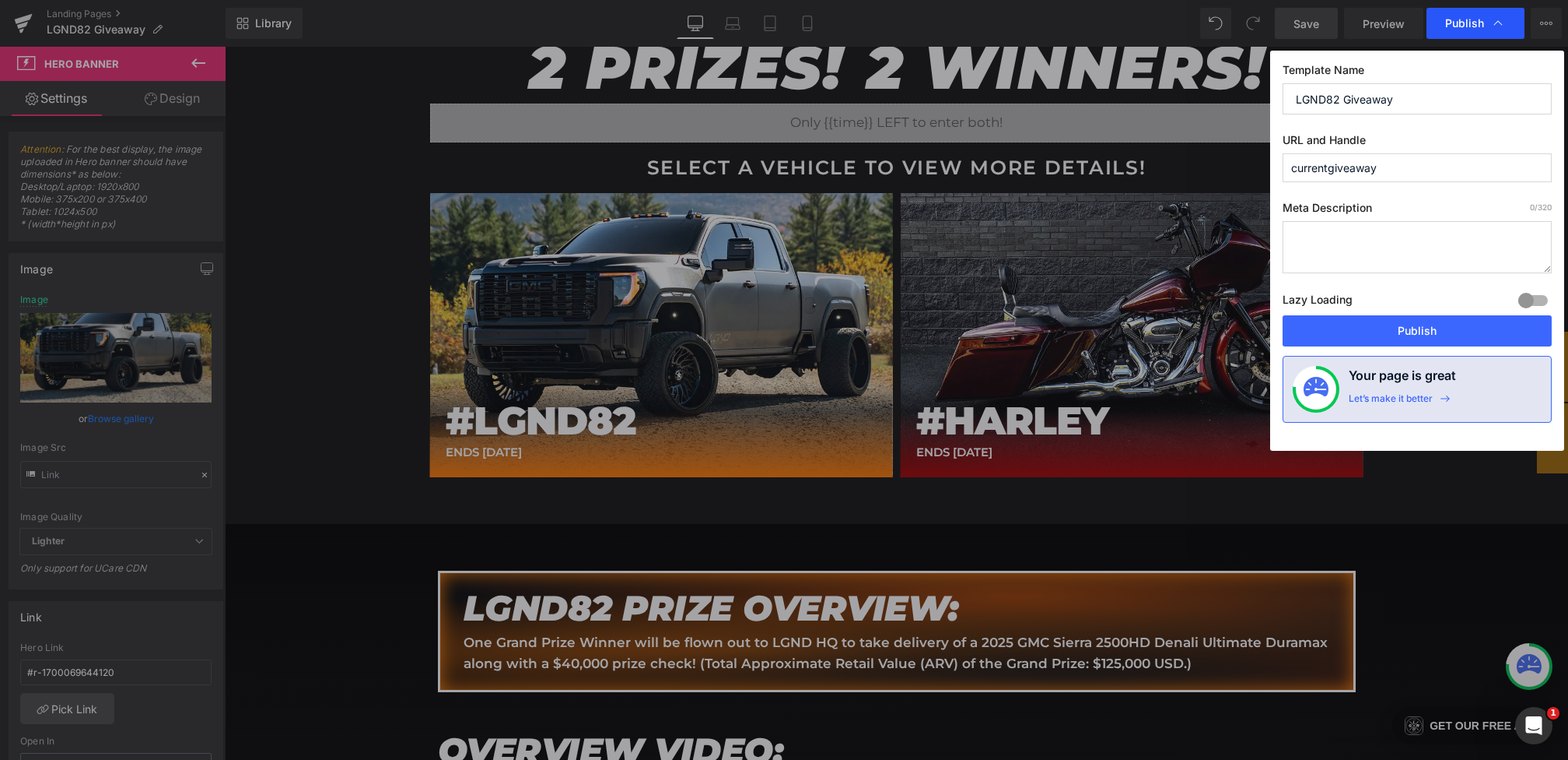
click at [1457, 21] on span "Publish" at bounding box center [1465, 23] width 39 height 14
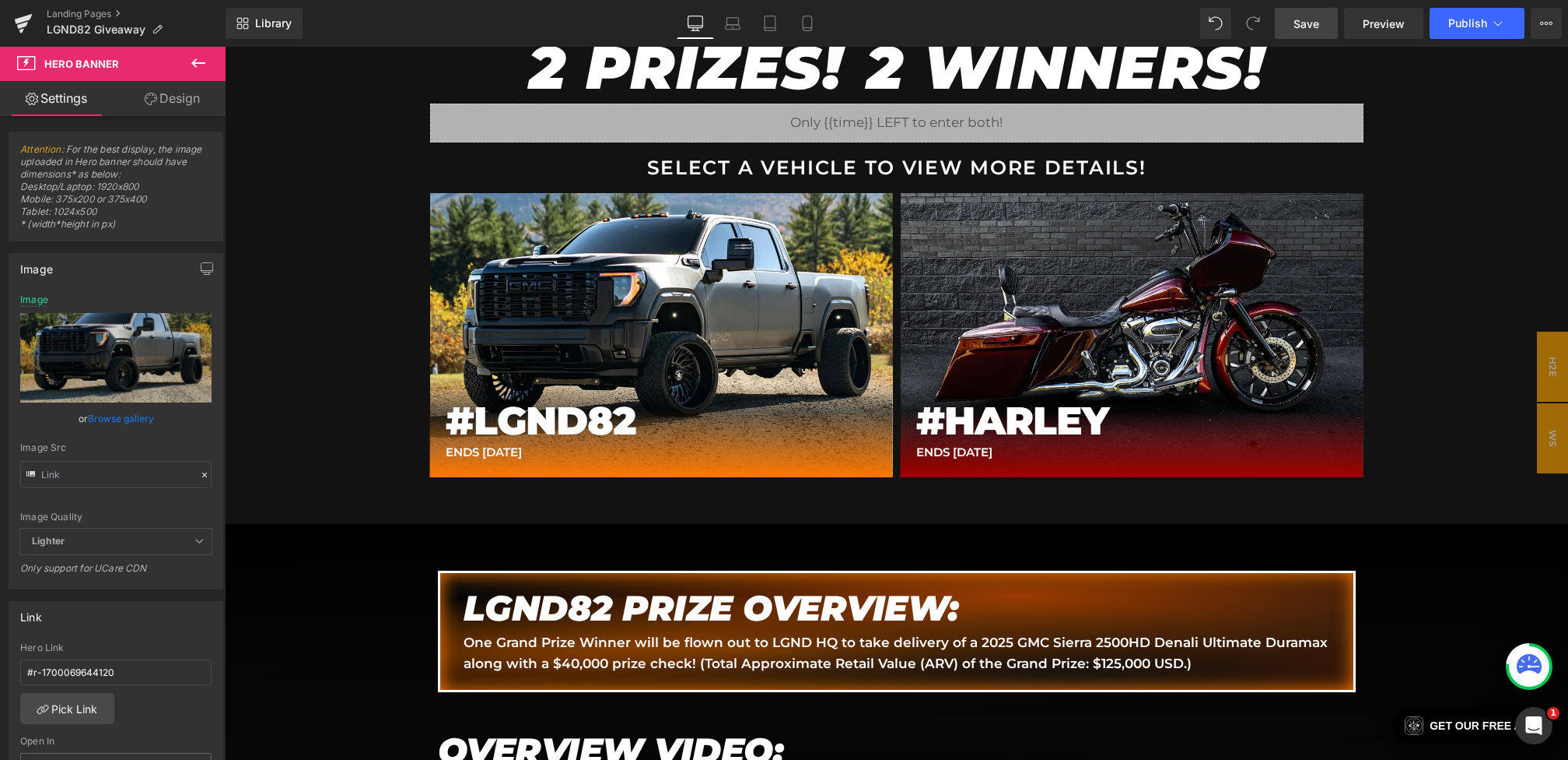
click at [1457, 21] on span "Publish" at bounding box center [1468, 23] width 39 height 12
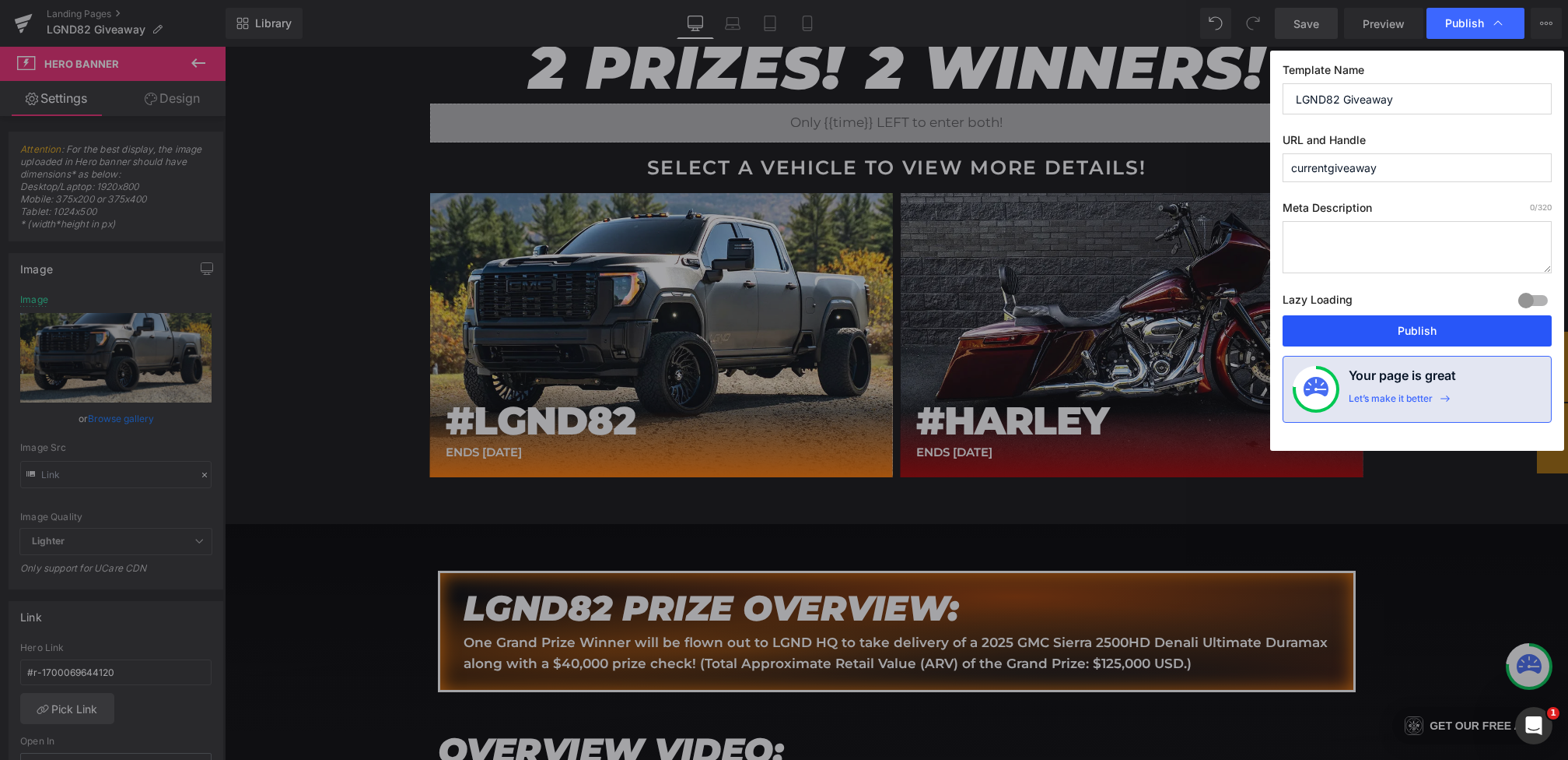
click at [1415, 325] on button "Publish" at bounding box center [1417, 331] width 269 height 31
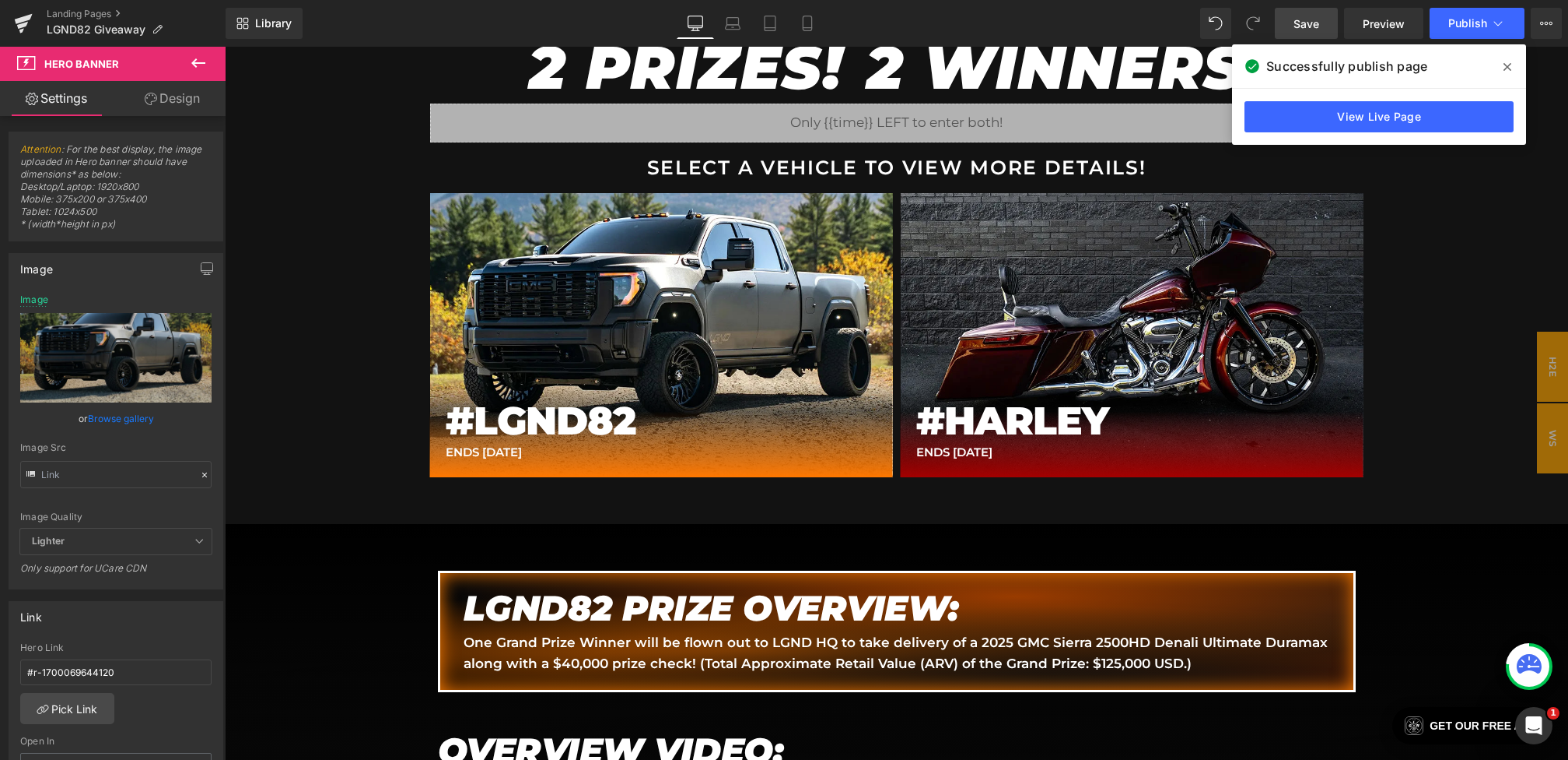
click at [1505, 68] on icon at bounding box center [1507, 67] width 8 height 12
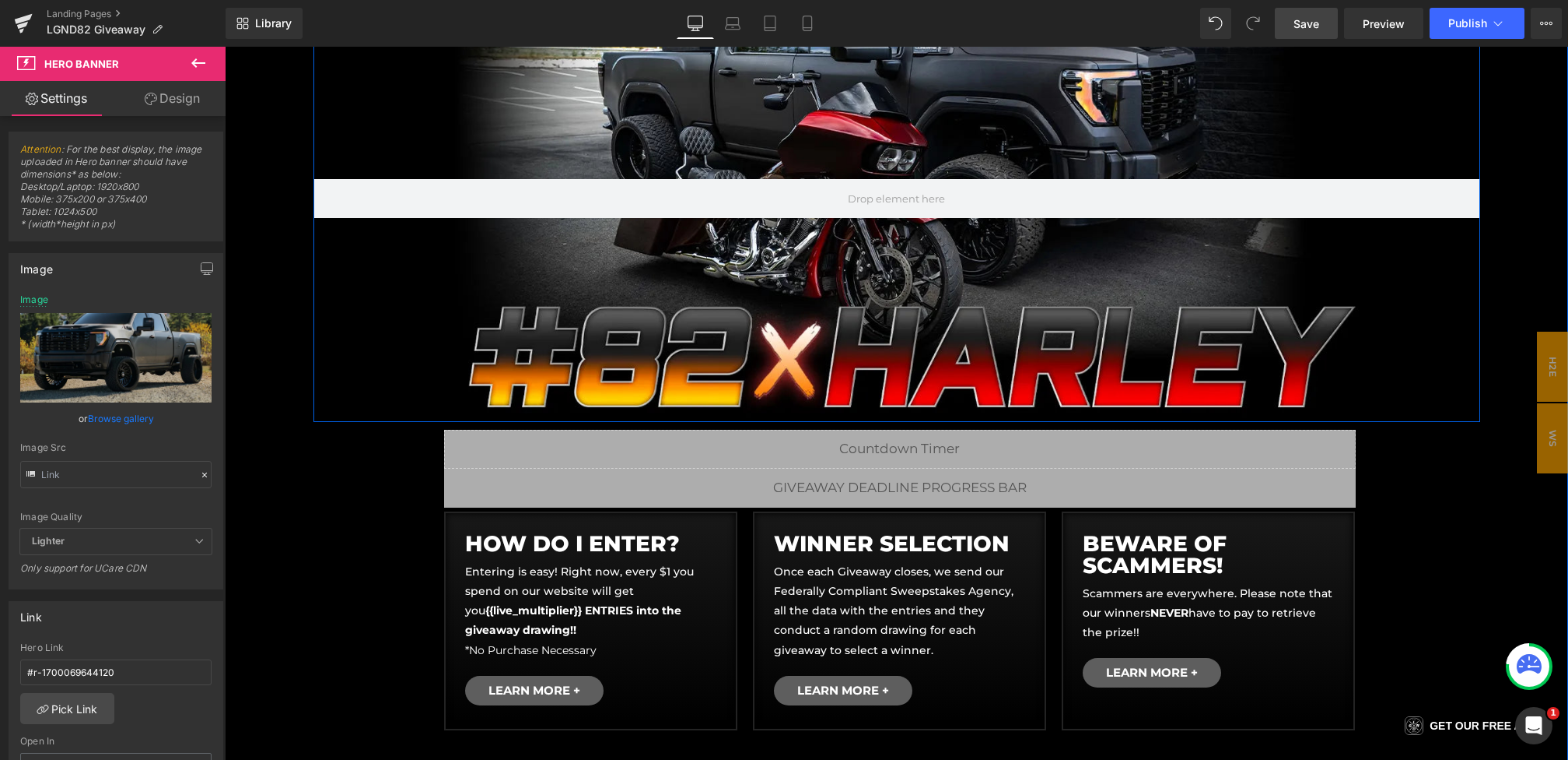
scroll to position [327, 0]
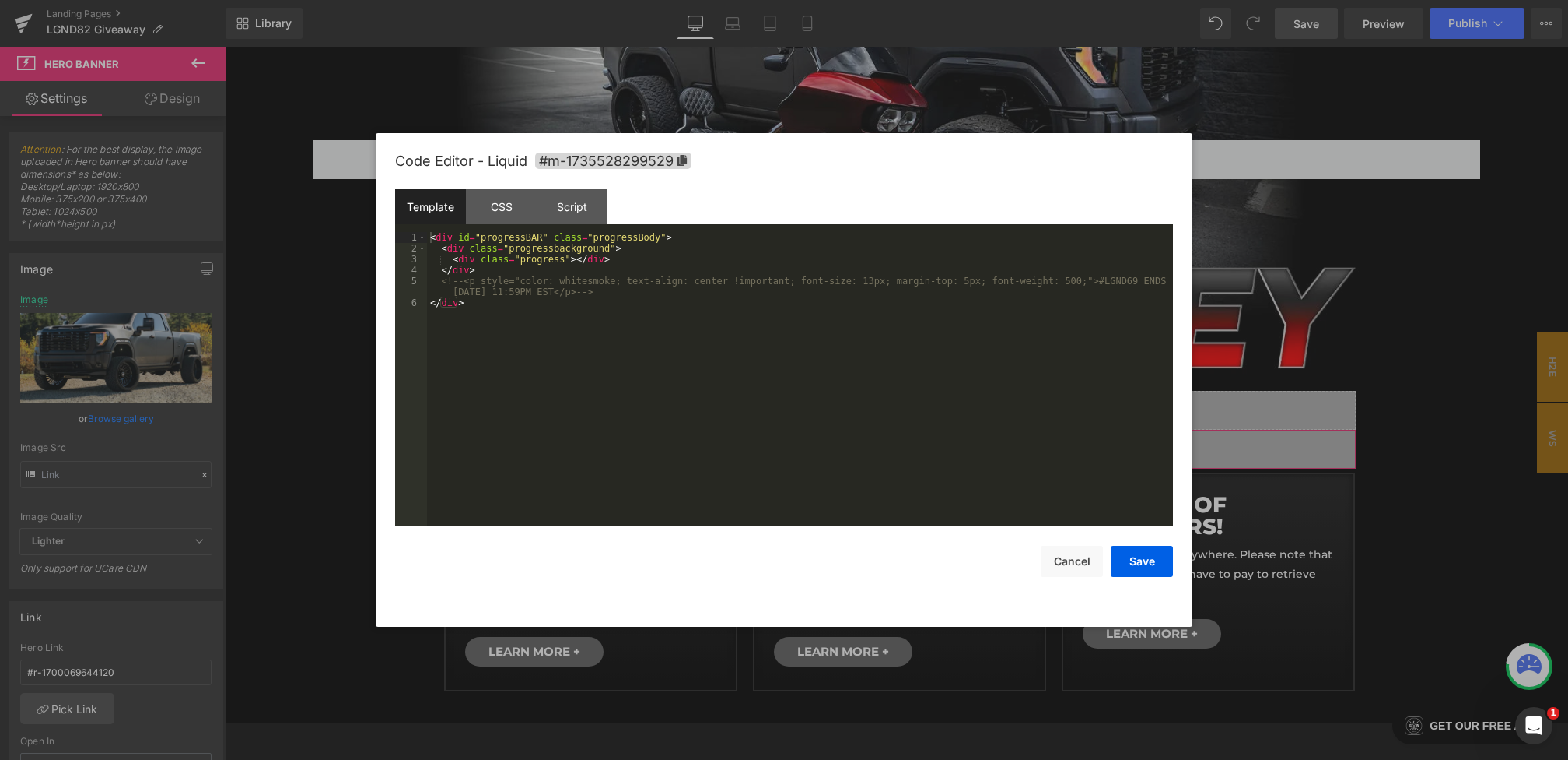
click at [612, 0] on div "Hero Banner You are previewing how the will restyle your page. You can not edit…" at bounding box center [784, 0] width 1568 height 0
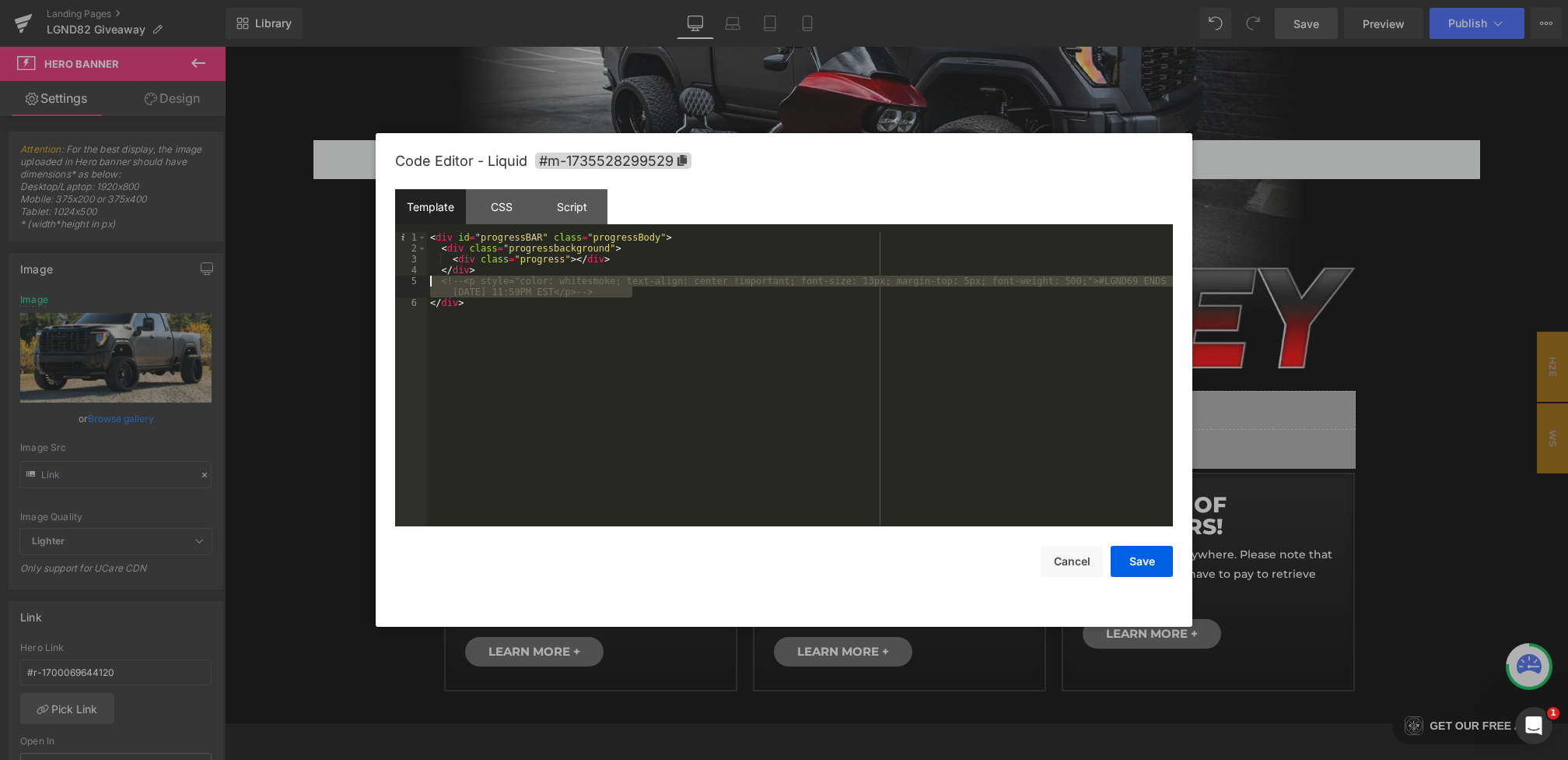
drag, startPoint x: 668, startPoint y: 291, endPoint x: 387, endPoint y: 284, distance: 281.1
click at [387, 284] on div "Code Editor - Liquid #m-1735528299529 Template CSS Script Data 1 2 3 4 5 6 < di…" at bounding box center [784, 380] width 817 height 493
click at [486, 190] on div "CSS" at bounding box center [502, 207] width 71 height 35
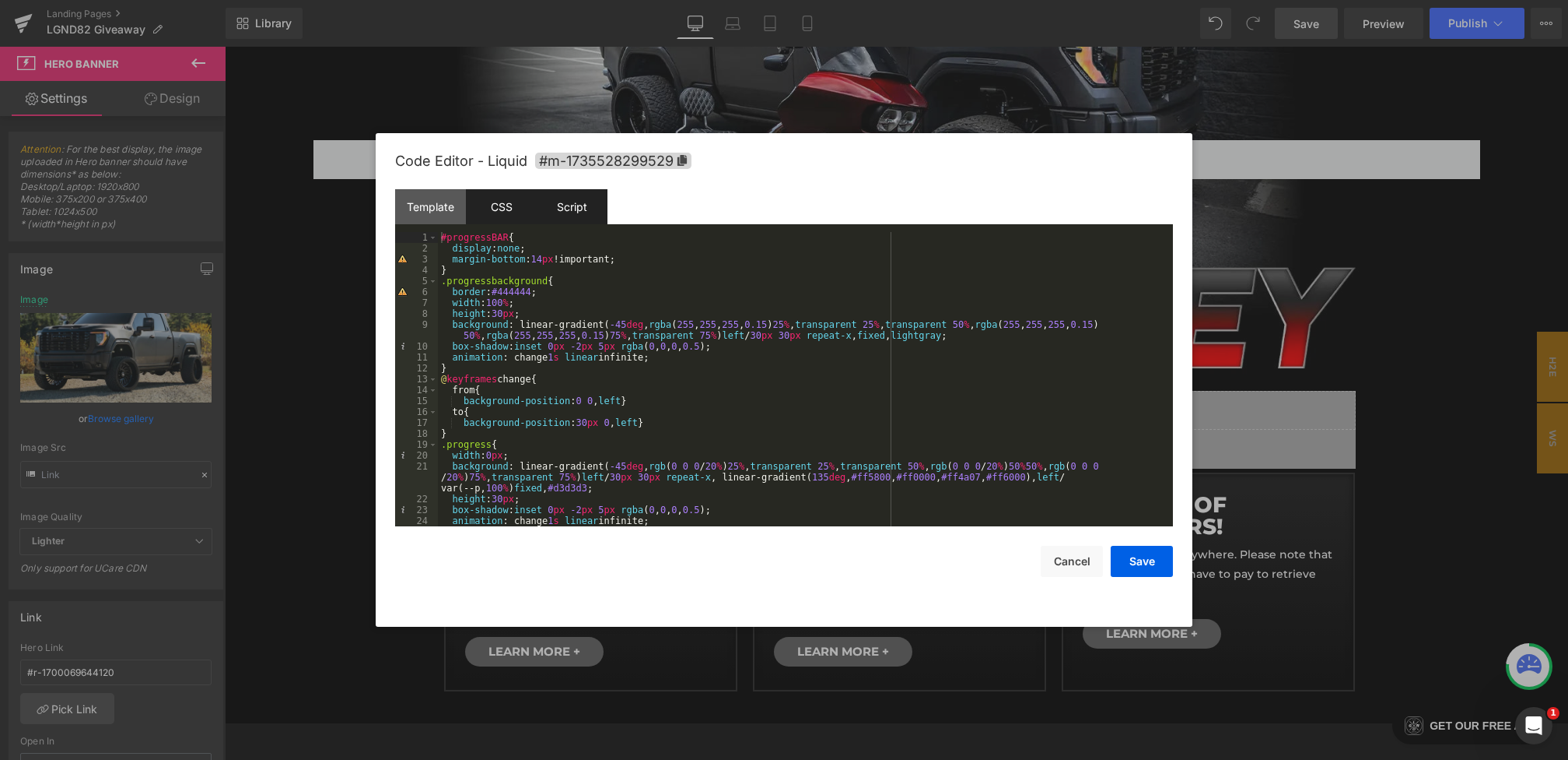
click at [590, 222] on div "Script" at bounding box center [572, 207] width 71 height 35
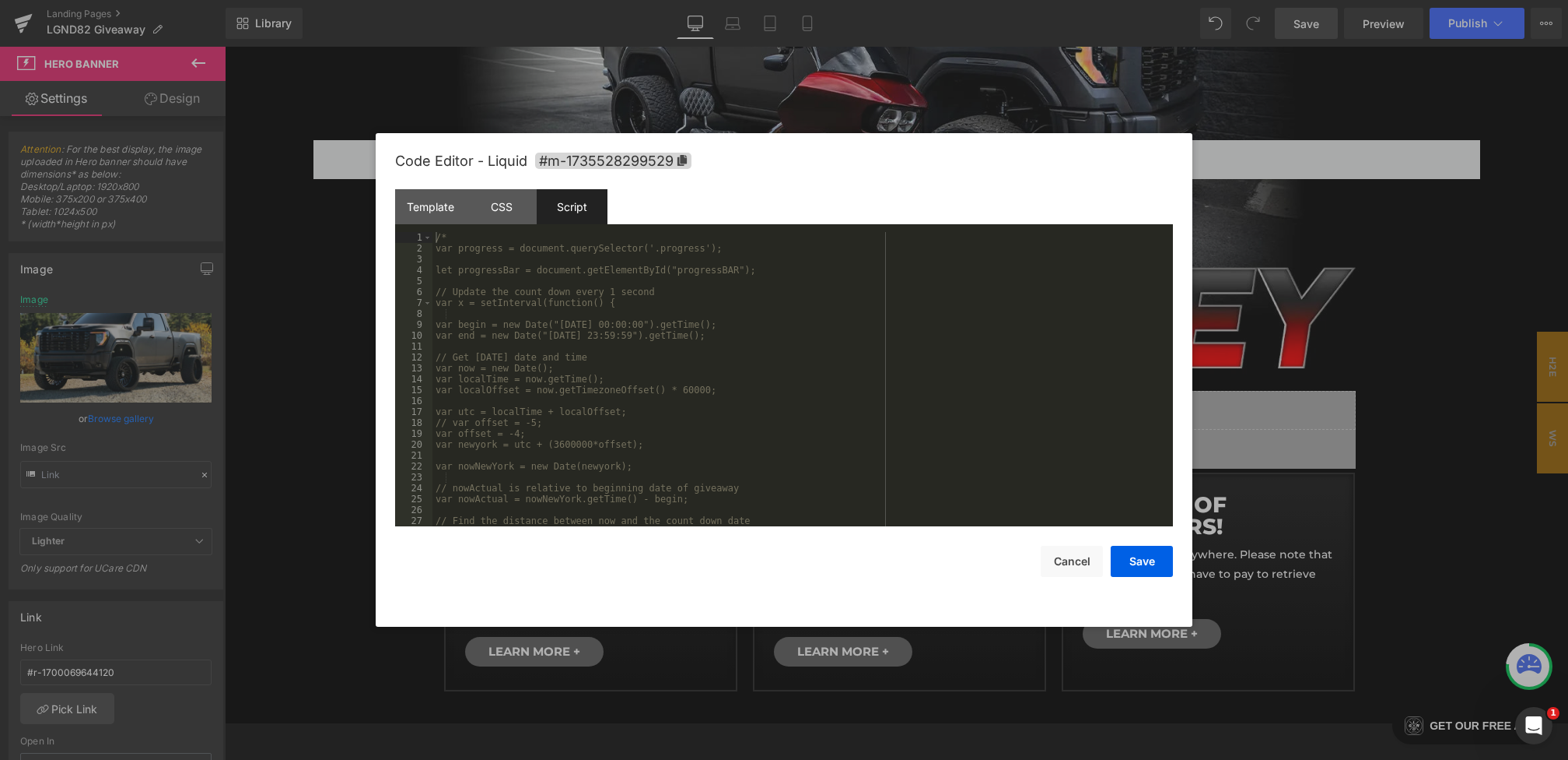
scroll to position [382, 0]
click at [496, 201] on div "CSS" at bounding box center [502, 207] width 71 height 35
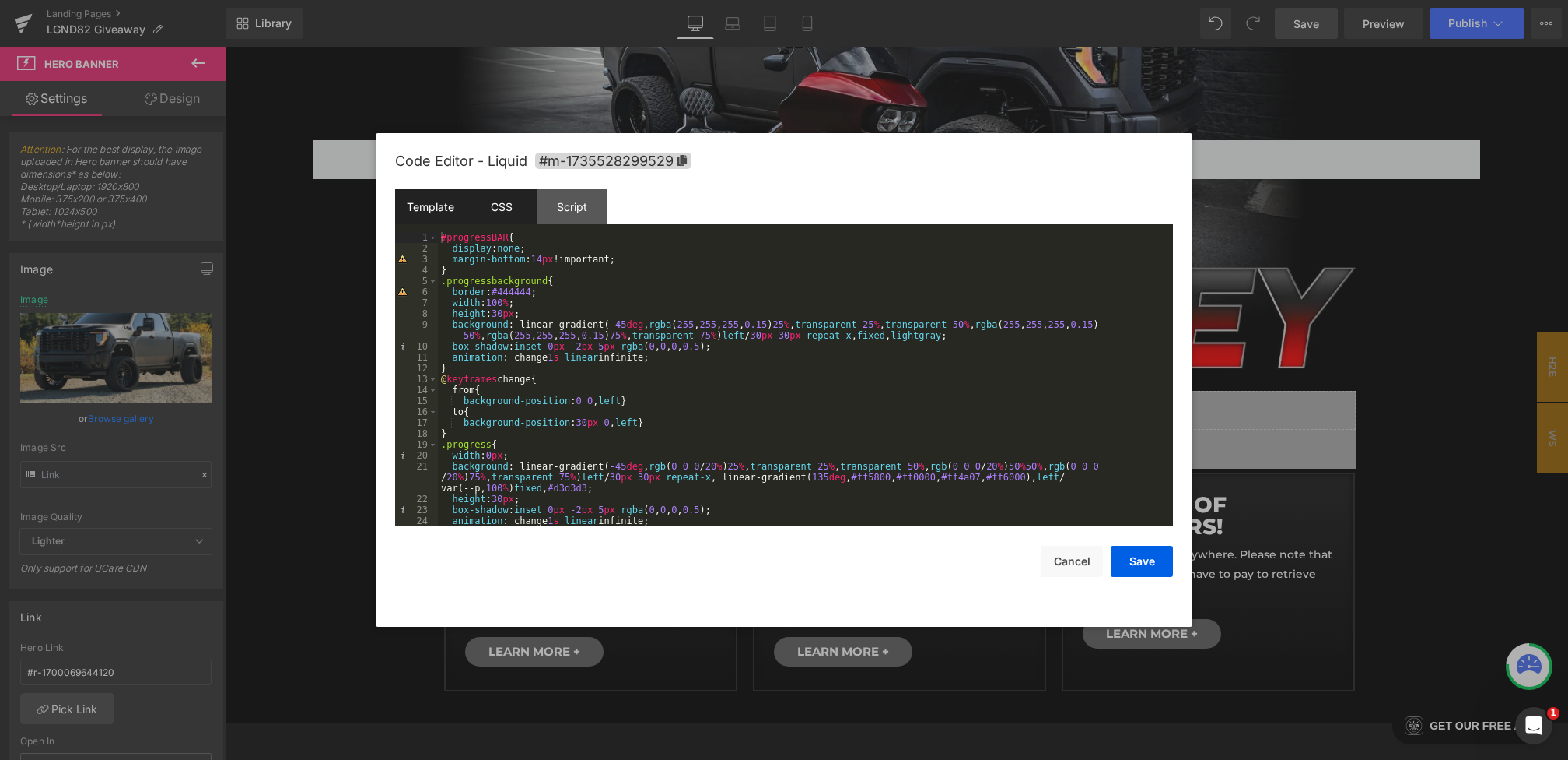
click at [434, 204] on div "Template" at bounding box center [430, 207] width 71 height 35
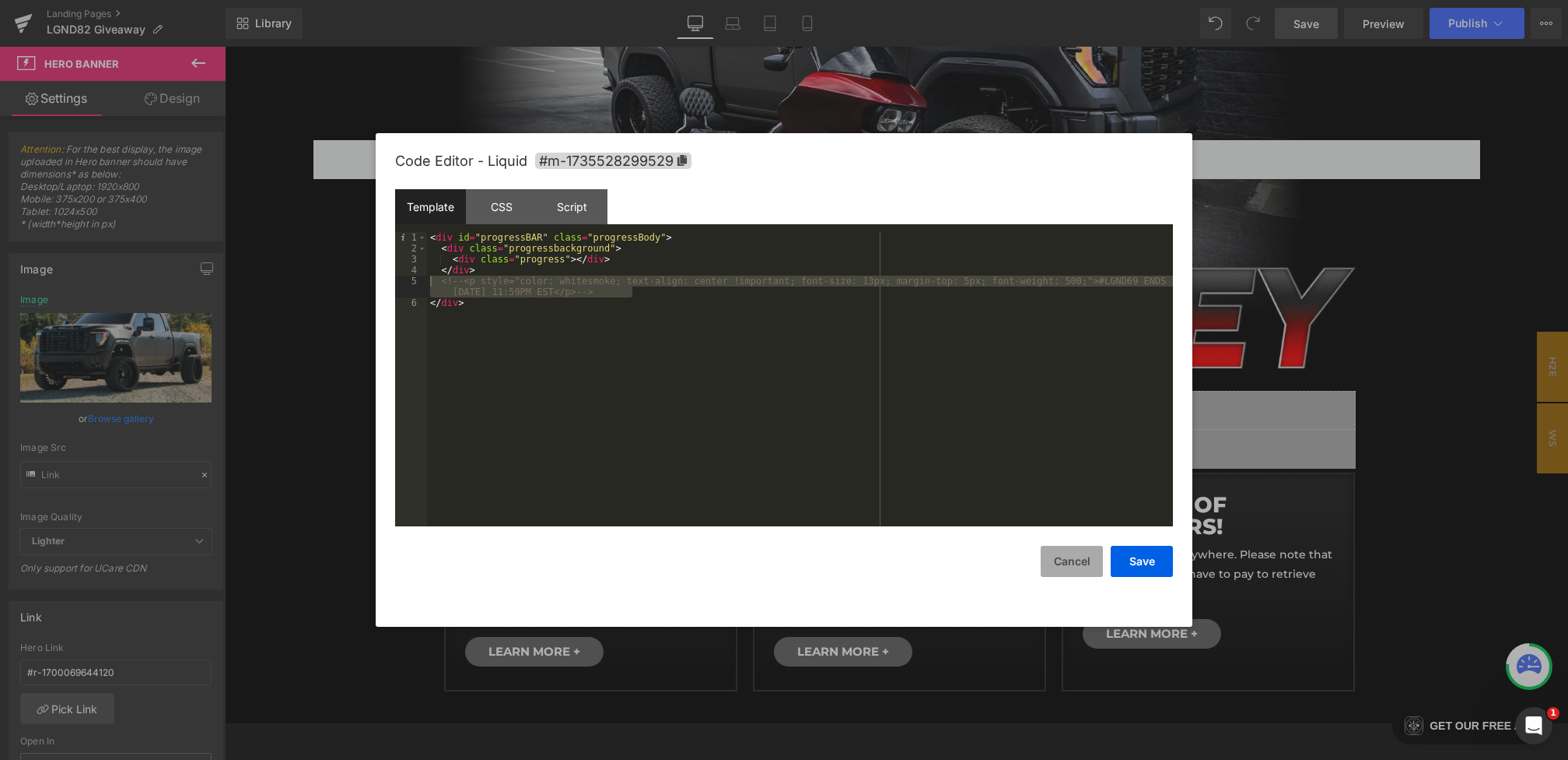
click at [1066, 552] on button "Cancel" at bounding box center [1072, 560] width 62 height 31
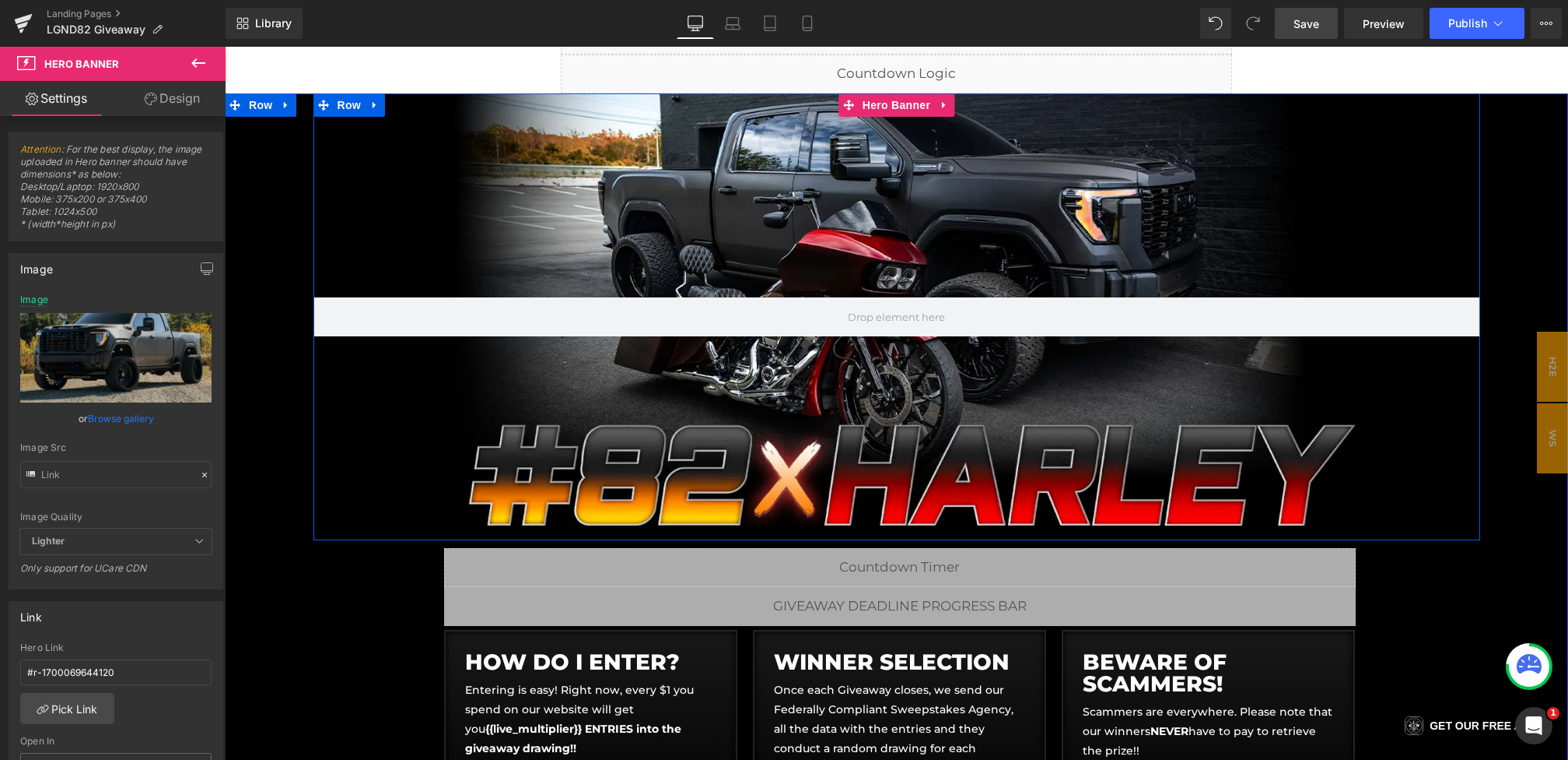
scroll to position [149, 0]
